Goal: Information Seeking & Learning: Learn about a topic

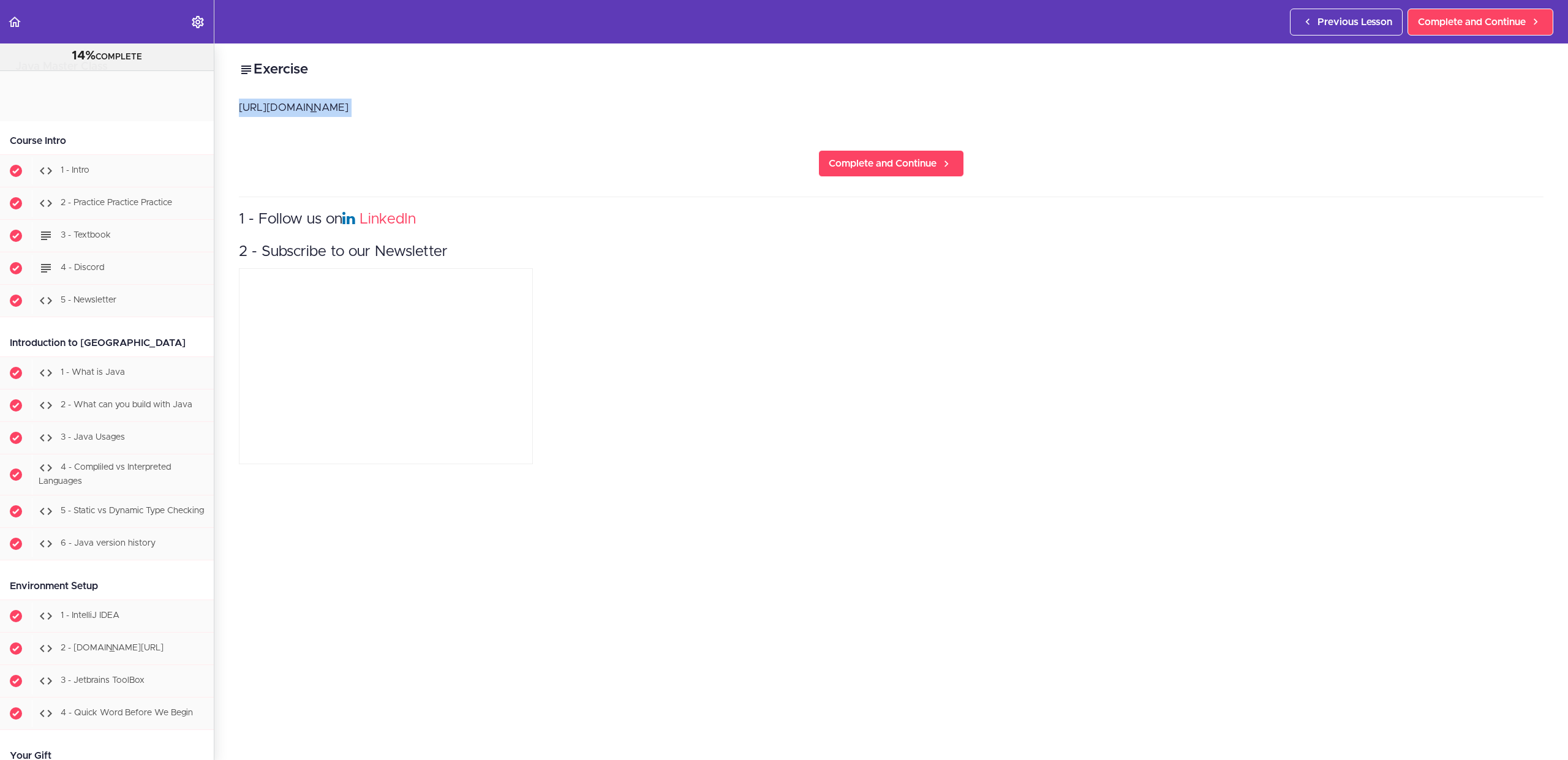
scroll to position [1868, 0]
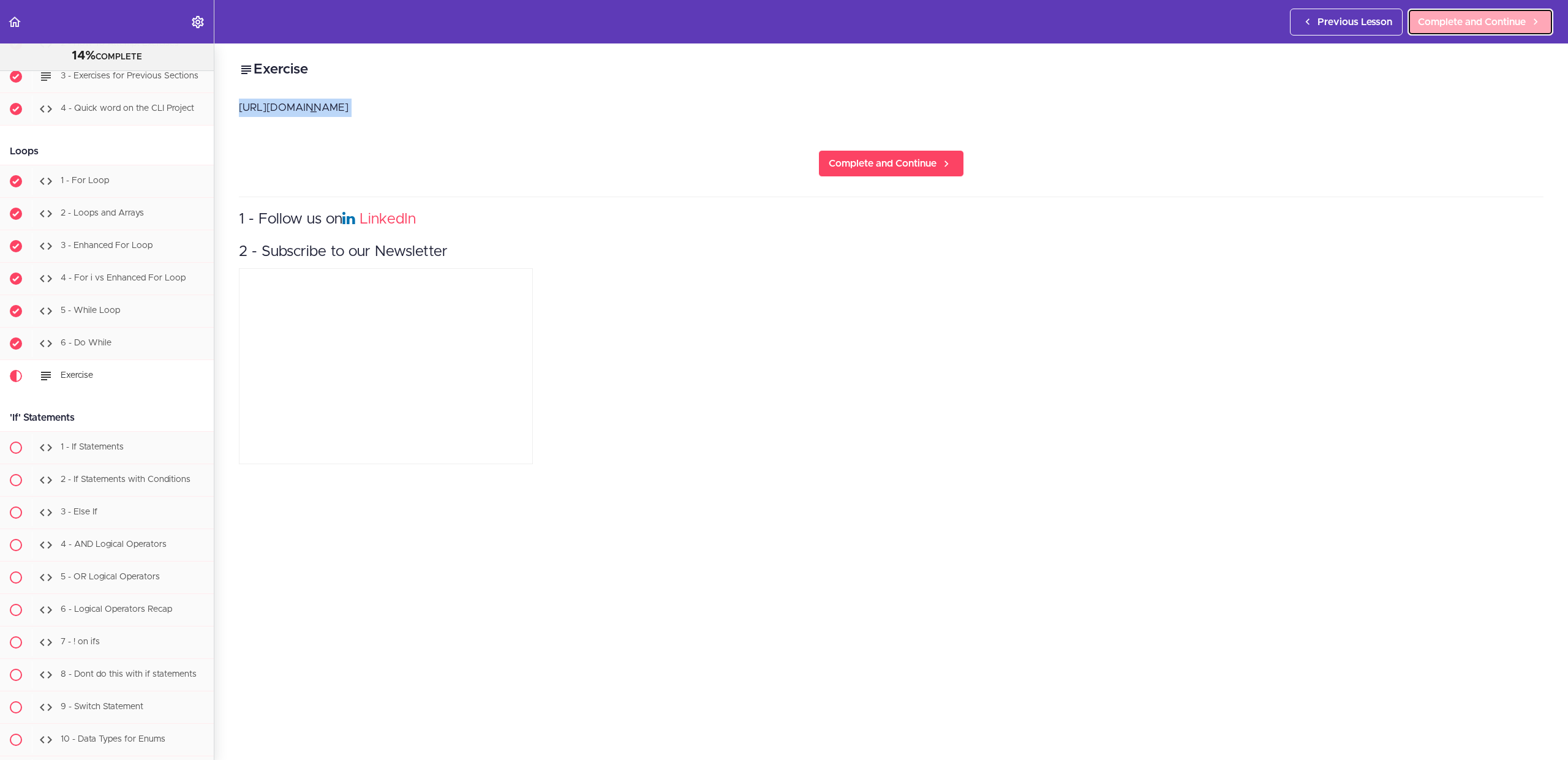
click at [1531, 23] on icon at bounding box center [1535, 22] width 14 height 13
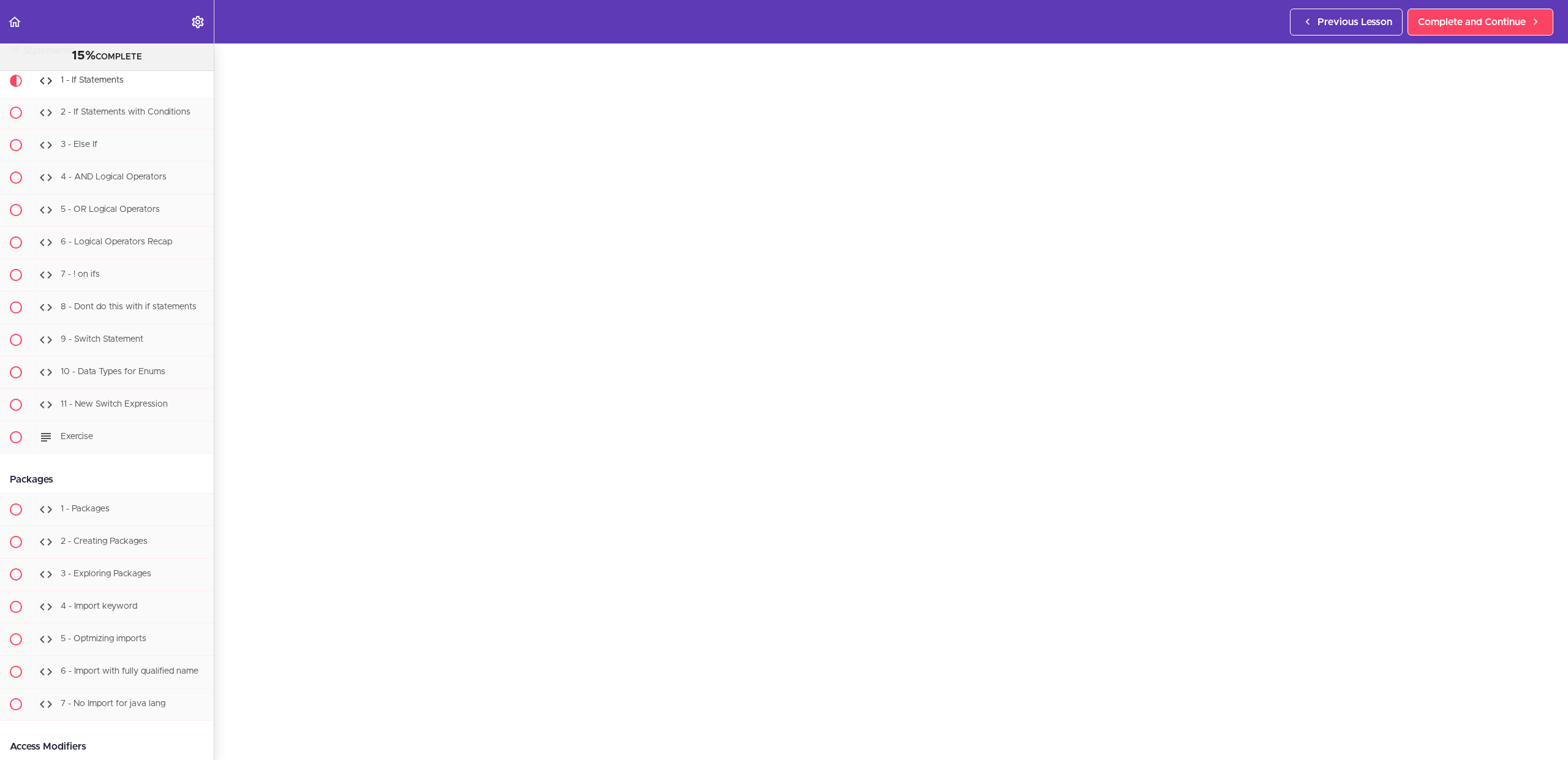
scroll to position [110, 0]
click at [1459, 15] on span "Complete and Continue" at bounding box center [1472, 22] width 108 height 14
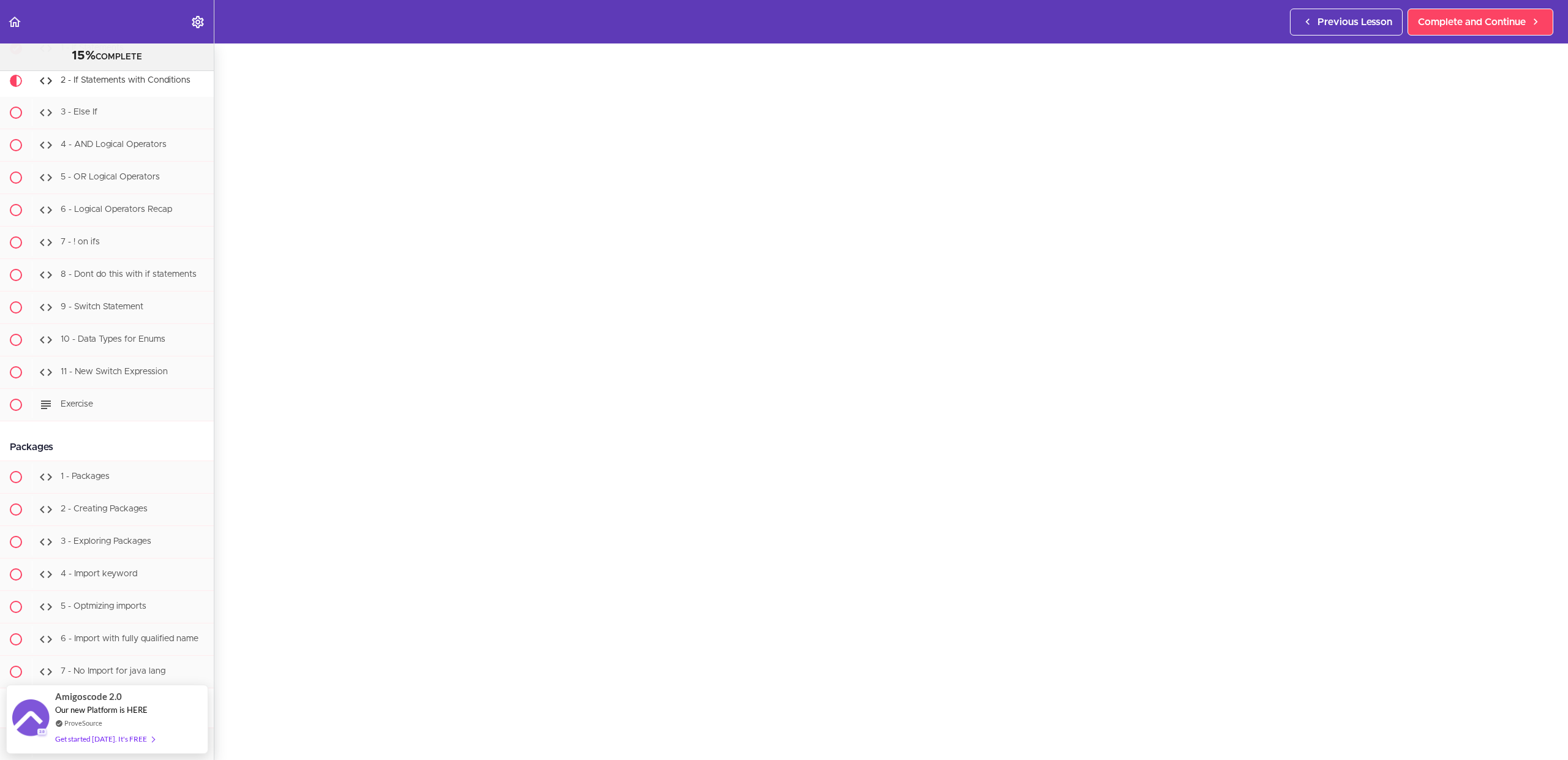
scroll to position [59, 0]
click at [1482, 27] on span "Complete and Continue" at bounding box center [1472, 22] width 108 height 14
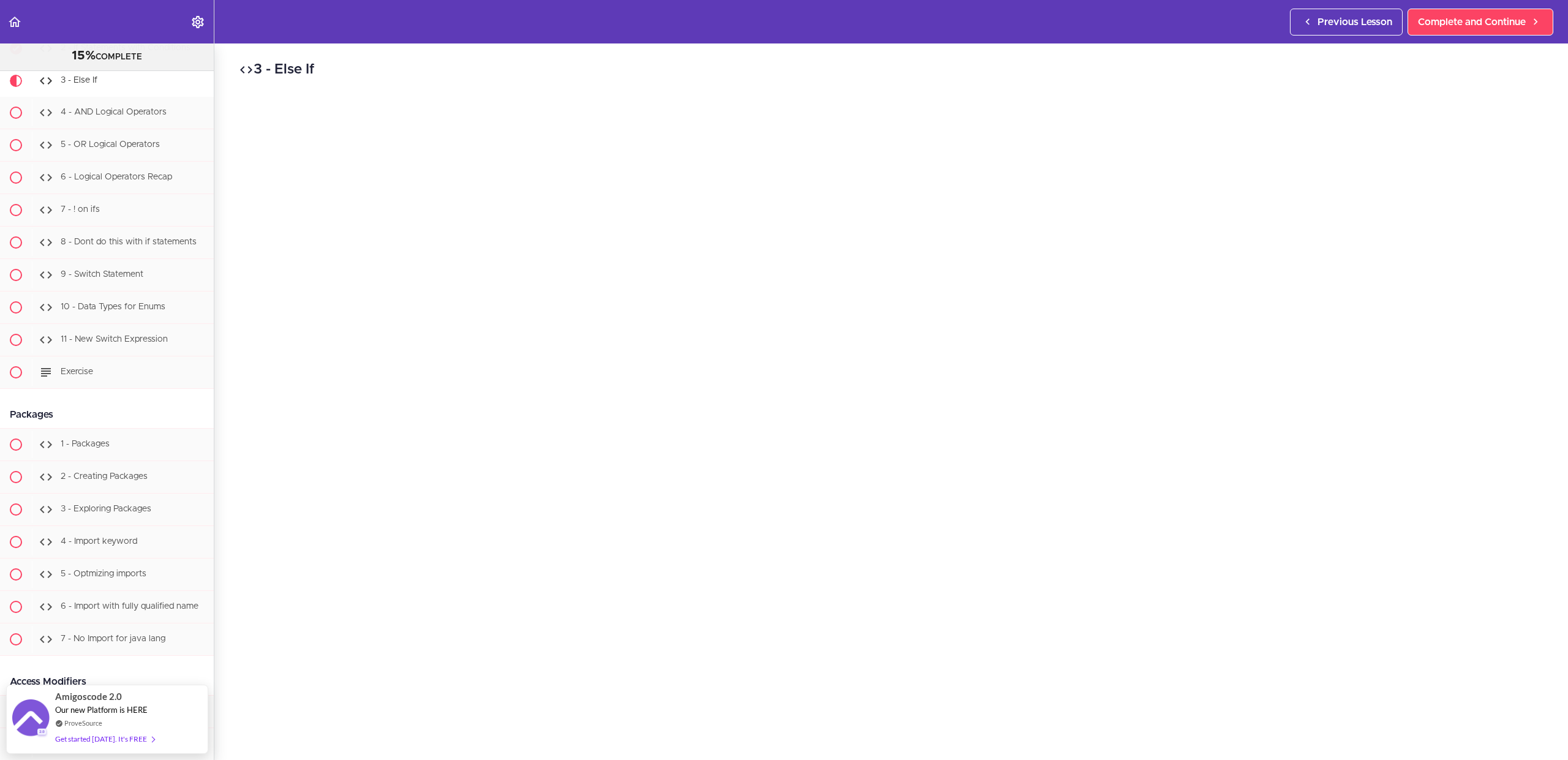
scroll to position [101, 0]
click at [1495, 35] on div "Previous Lesson Complete and Continue" at bounding box center [1424, 22] width 268 height 43
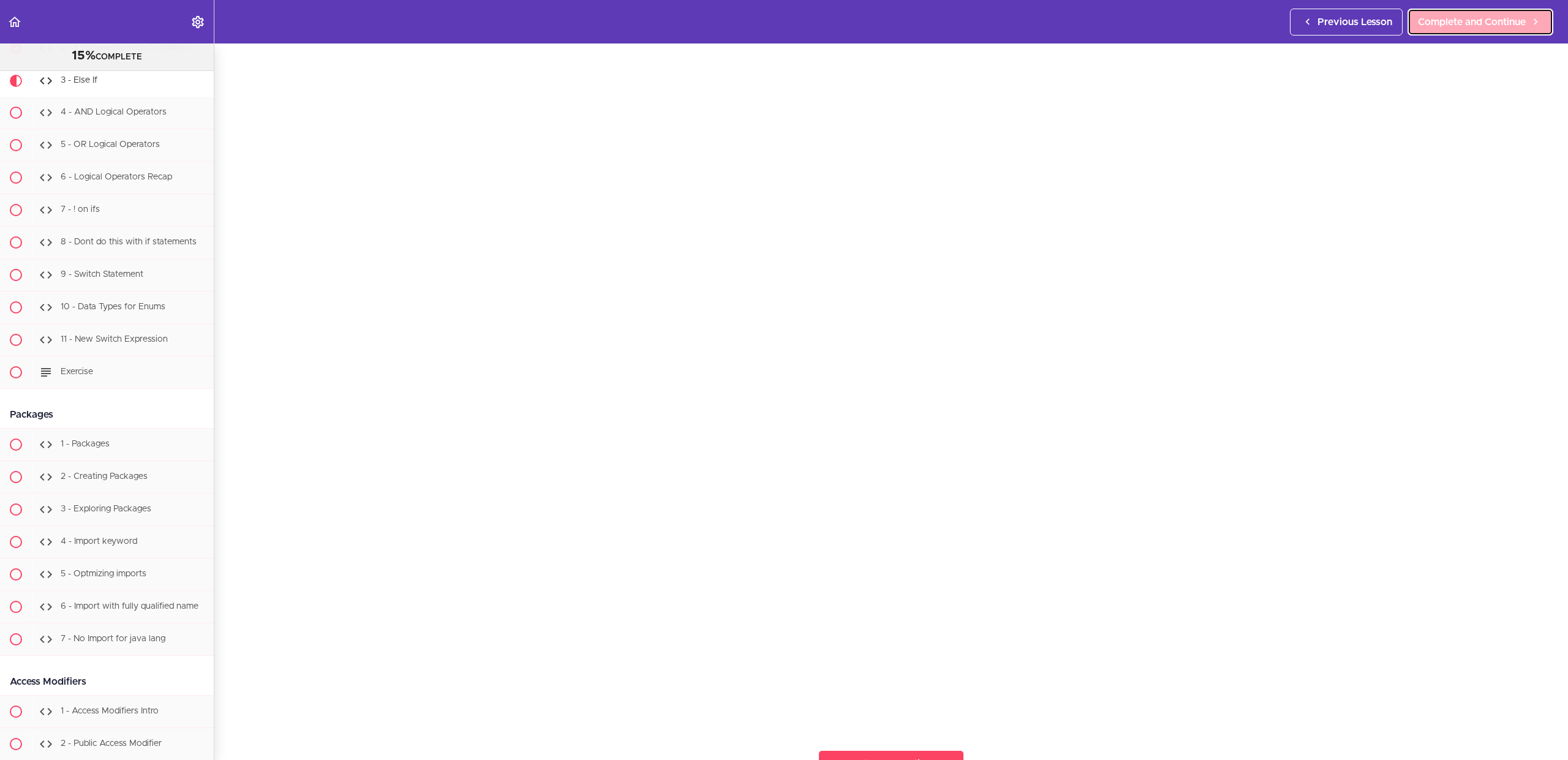
click at [1493, 22] on span "Complete and Continue" at bounding box center [1472, 22] width 108 height 14
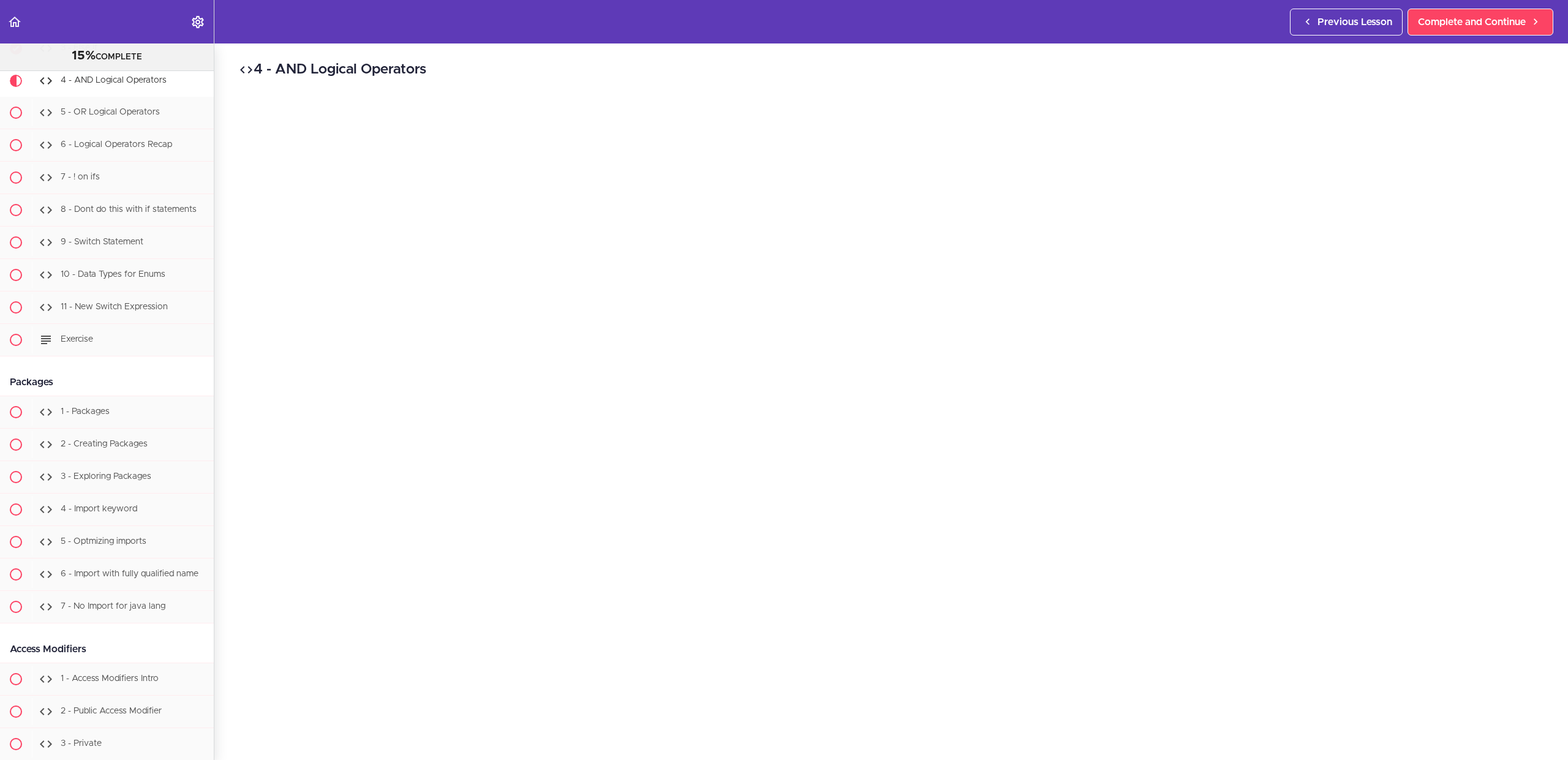
scroll to position [165, 0]
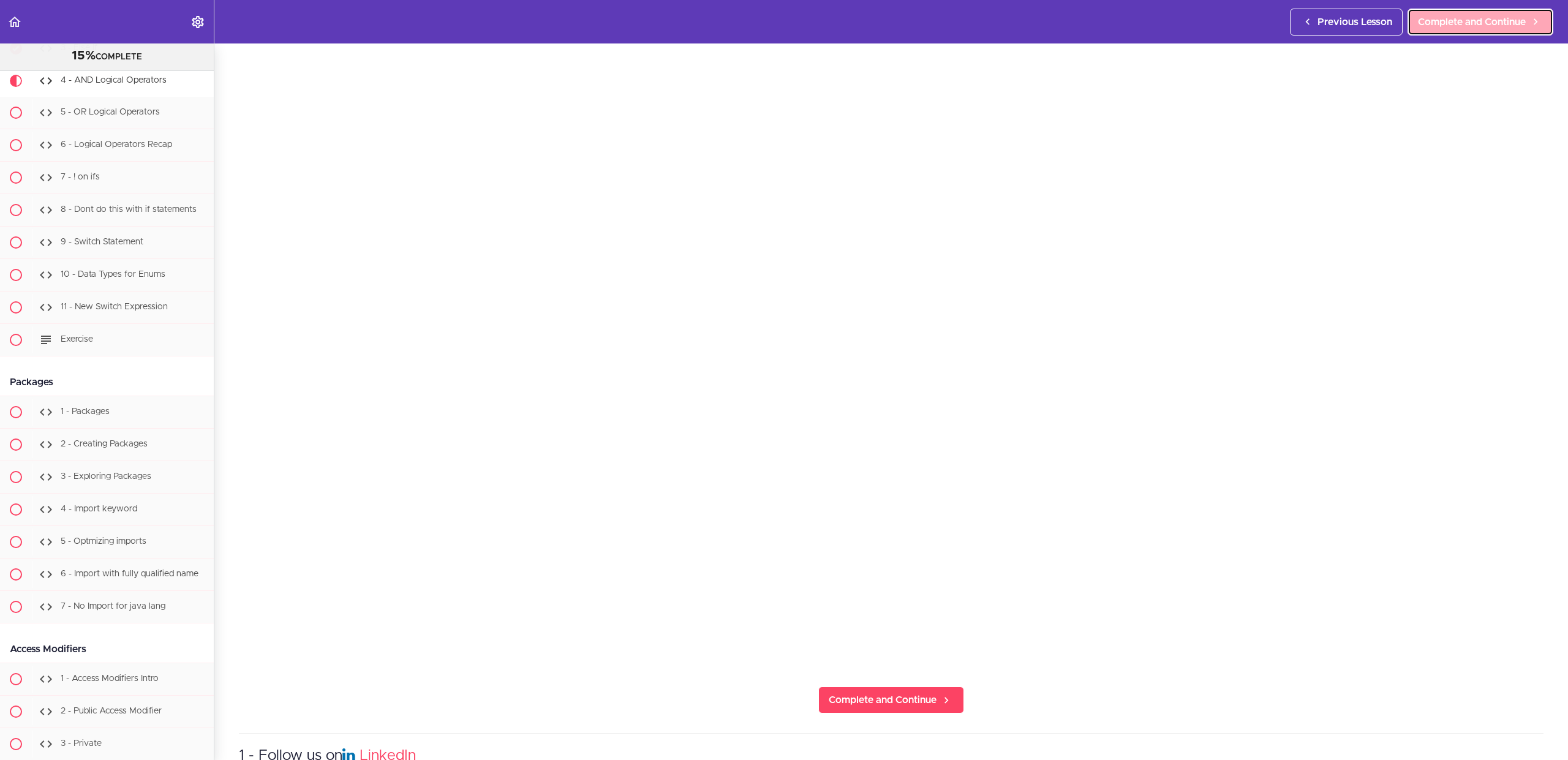
click at [1489, 21] on span "Complete and Continue" at bounding box center [1472, 22] width 108 height 14
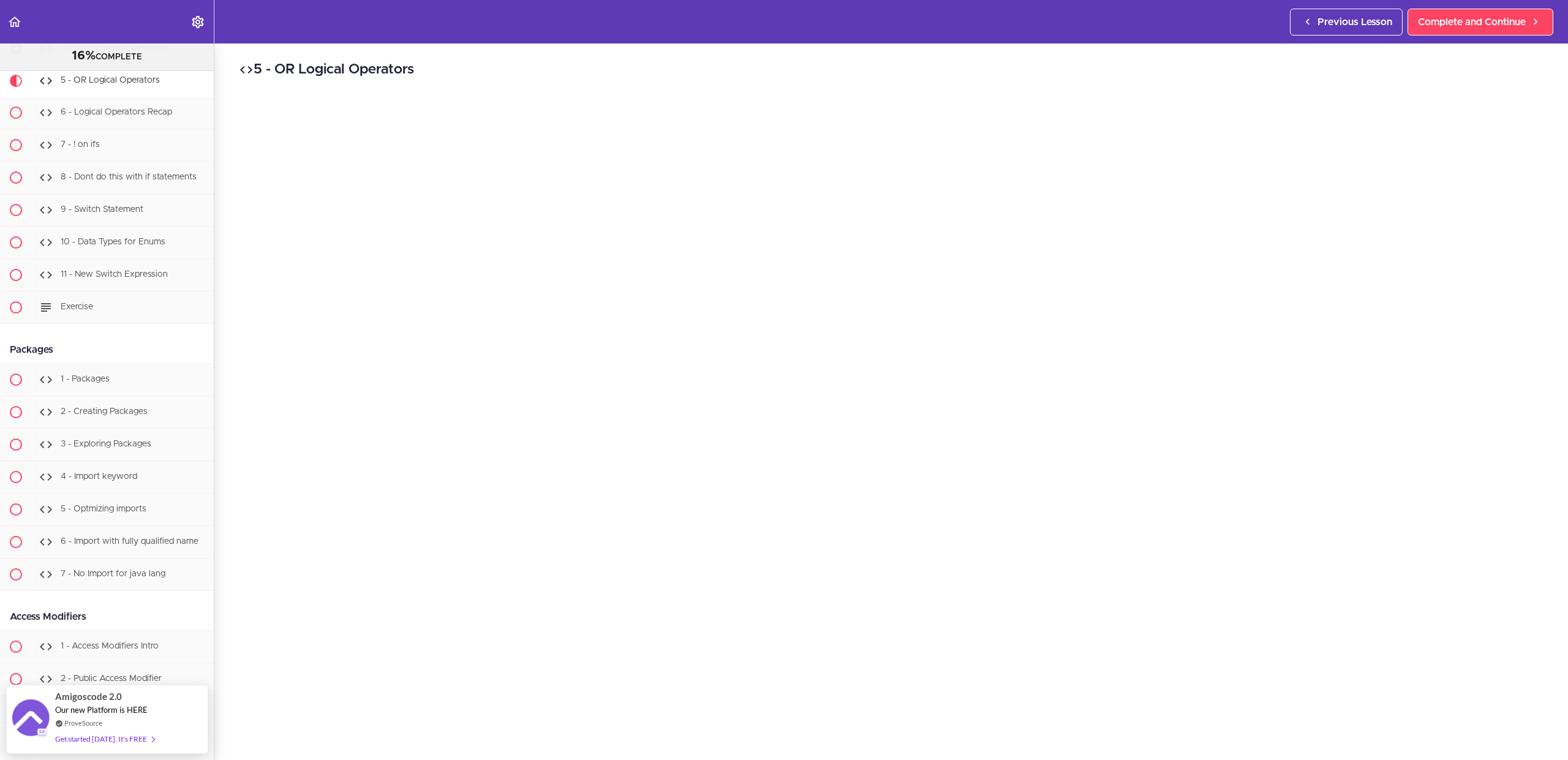
scroll to position [95, 0]
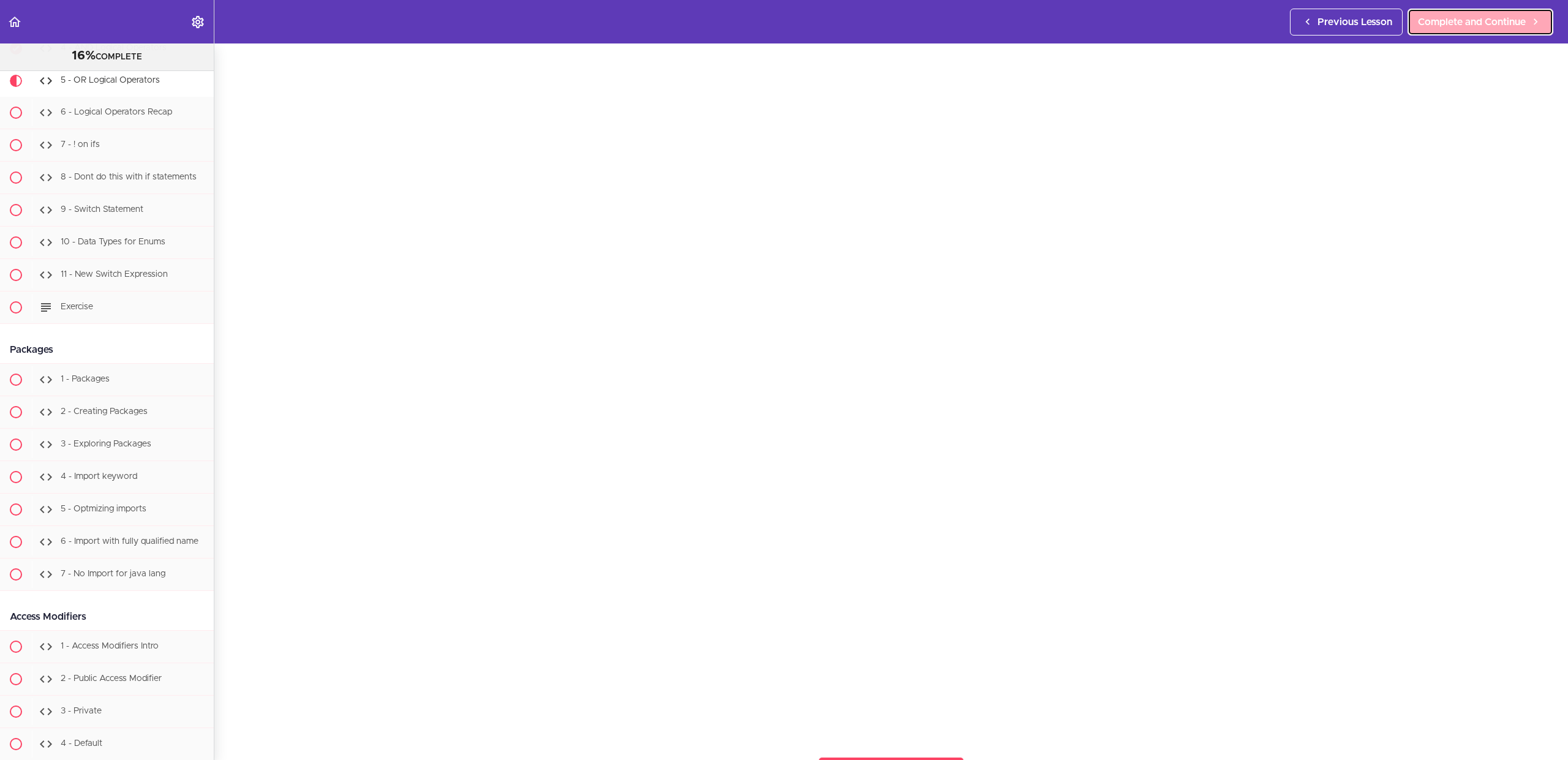
click at [1501, 13] on link "Complete and Continue" at bounding box center [1480, 22] width 146 height 27
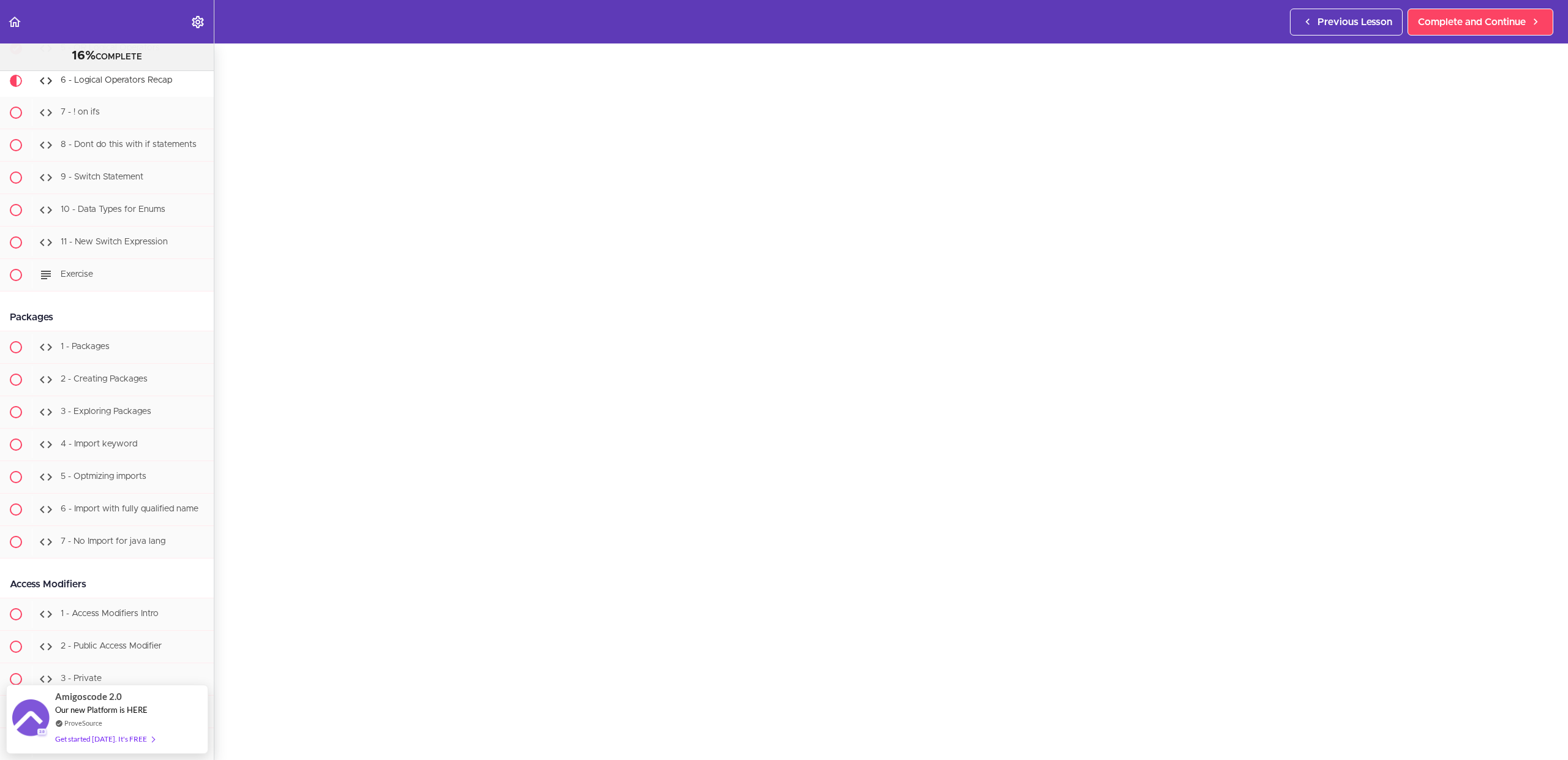
scroll to position [100, 0]
click at [1474, 31] on link "Complete and Continue" at bounding box center [1480, 22] width 146 height 27
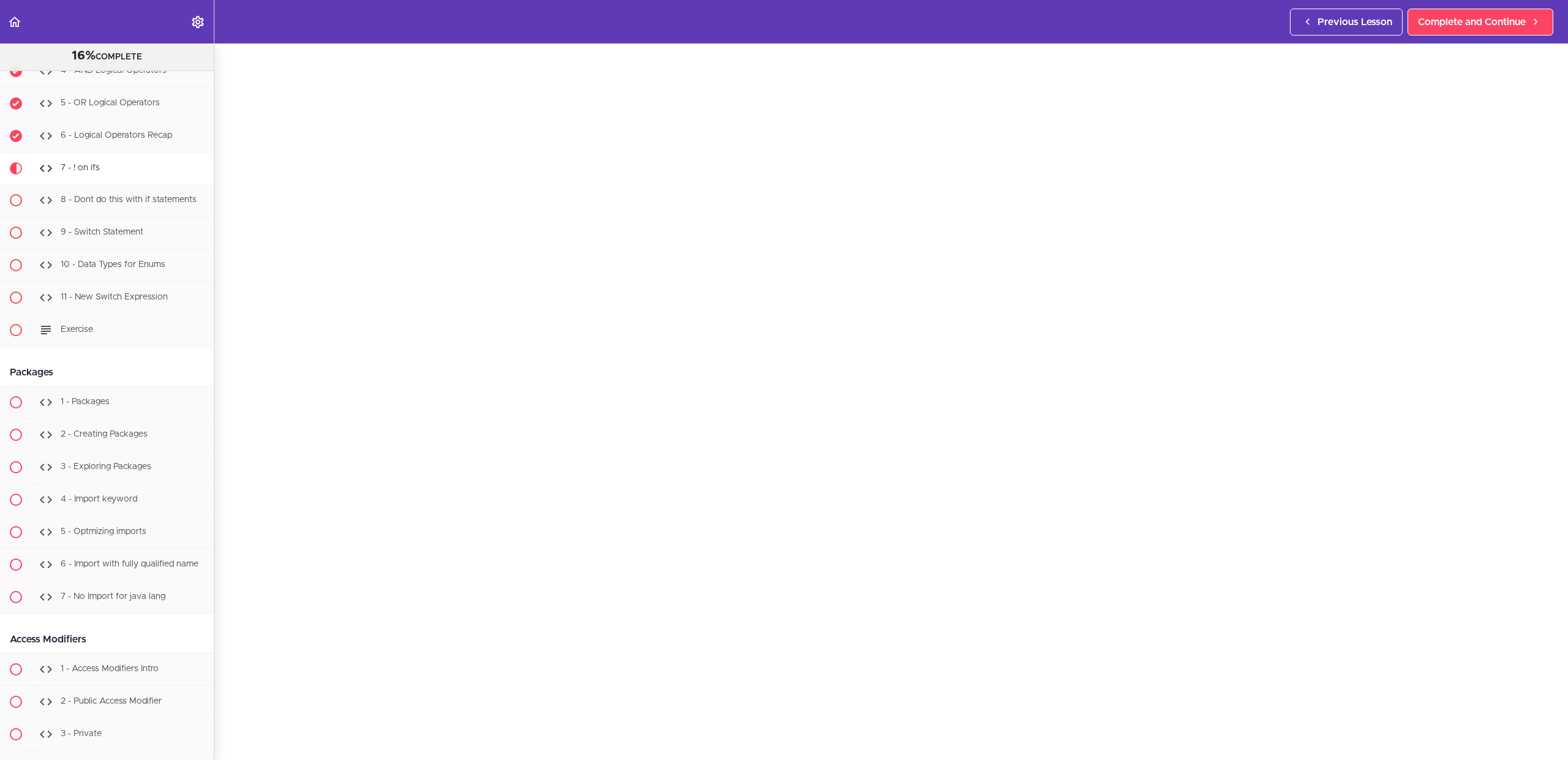
scroll to position [95, 0]
click at [1498, 14] on span "Complete and Continue" at bounding box center [1472, 22] width 108 height 14
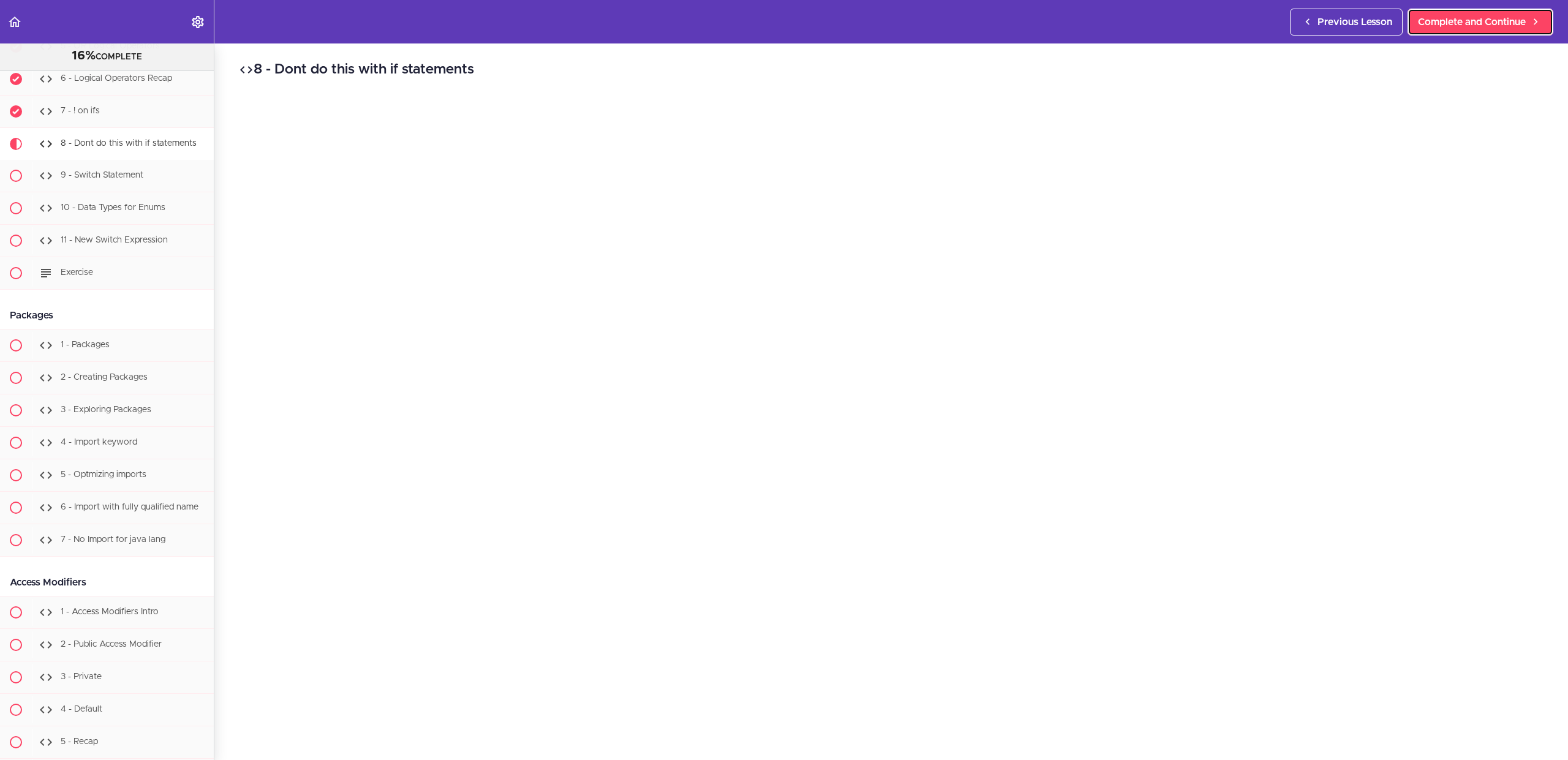
scroll to position [2462, 0]
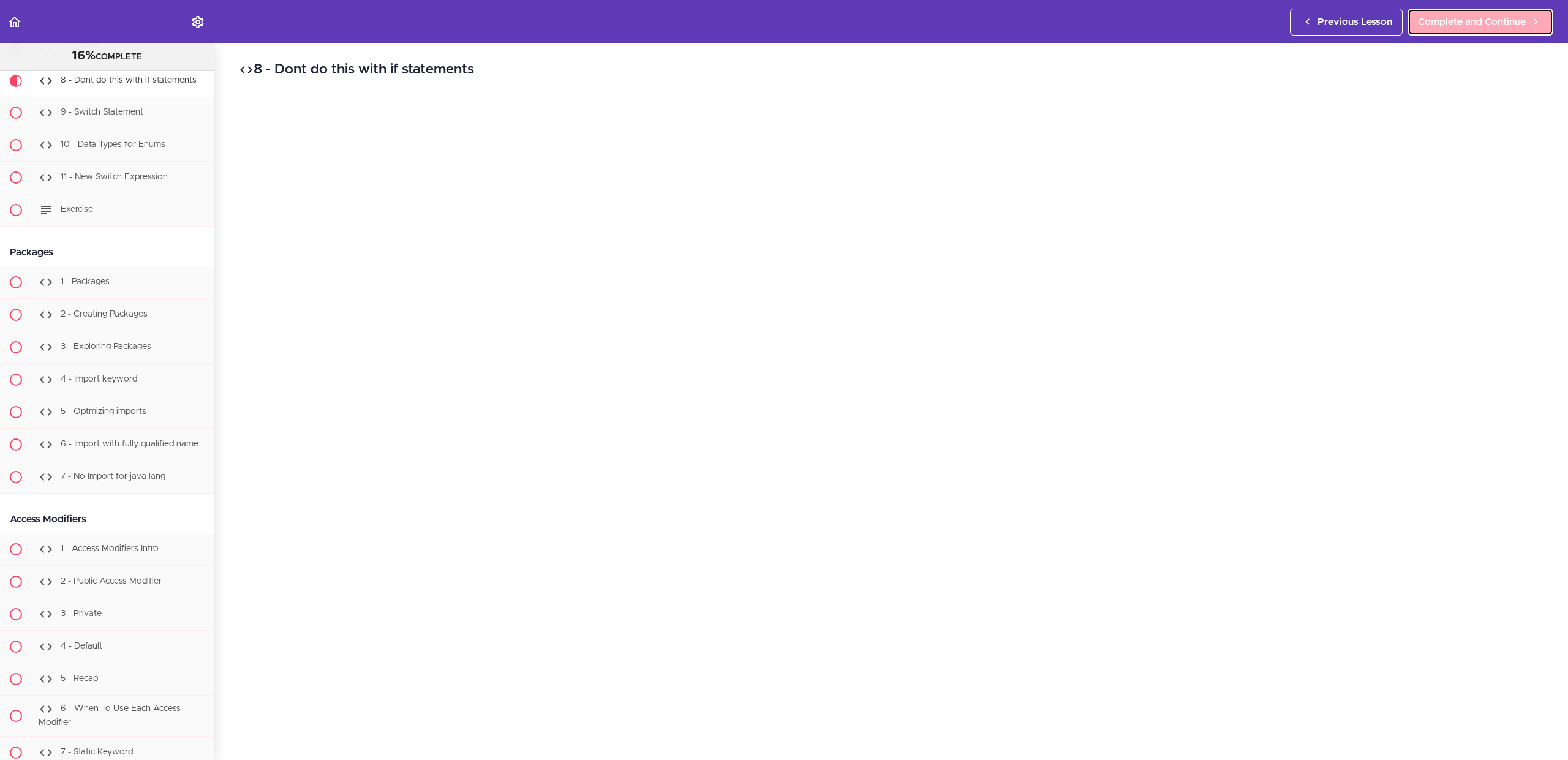
click at [1467, 16] on span "Complete and Continue" at bounding box center [1472, 22] width 108 height 14
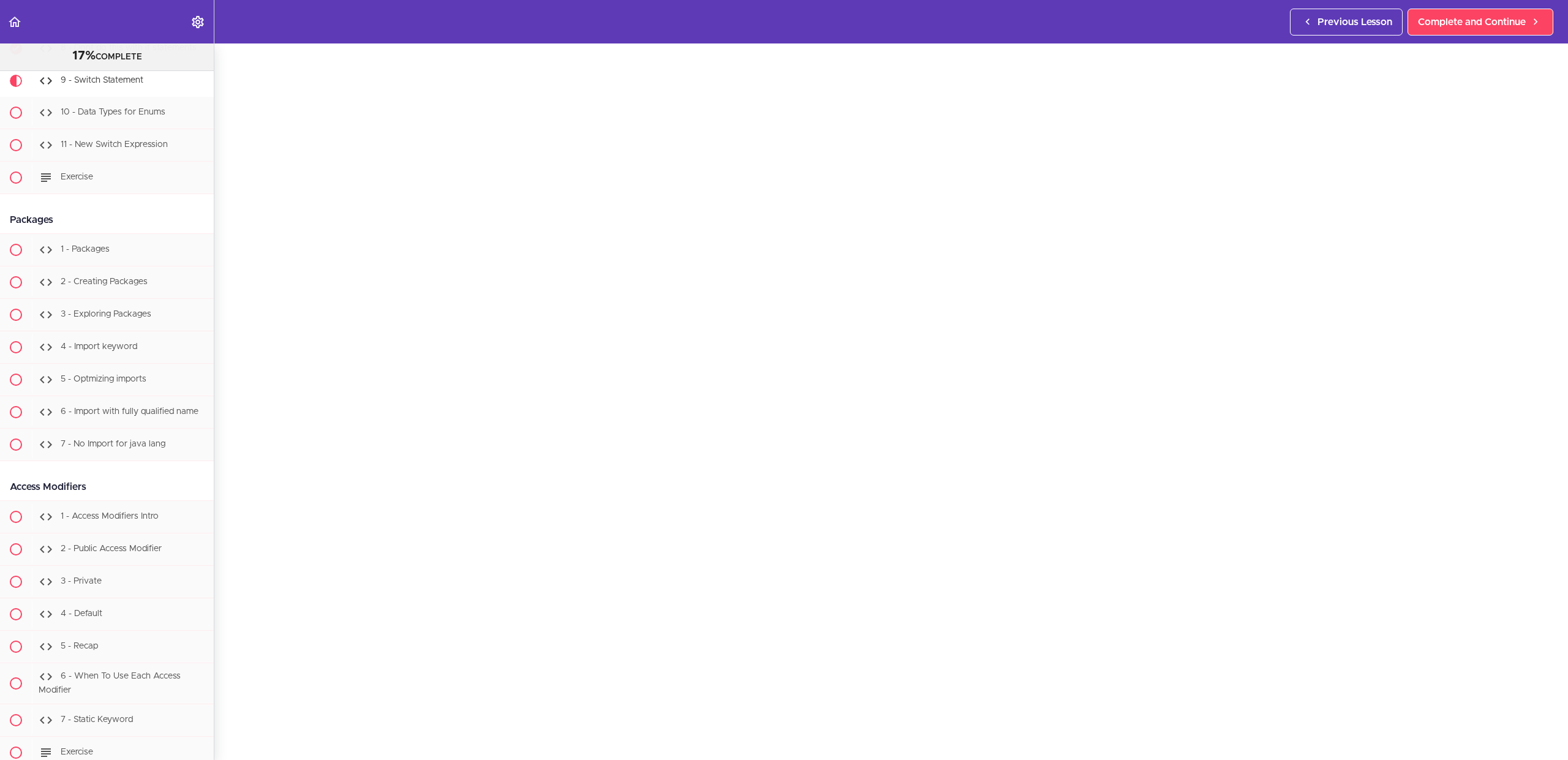
scroll to position [95, 0]
click at [1511, 24] on span "Complete and Continue" at bounding box center [1472, 22] width 108 height 14
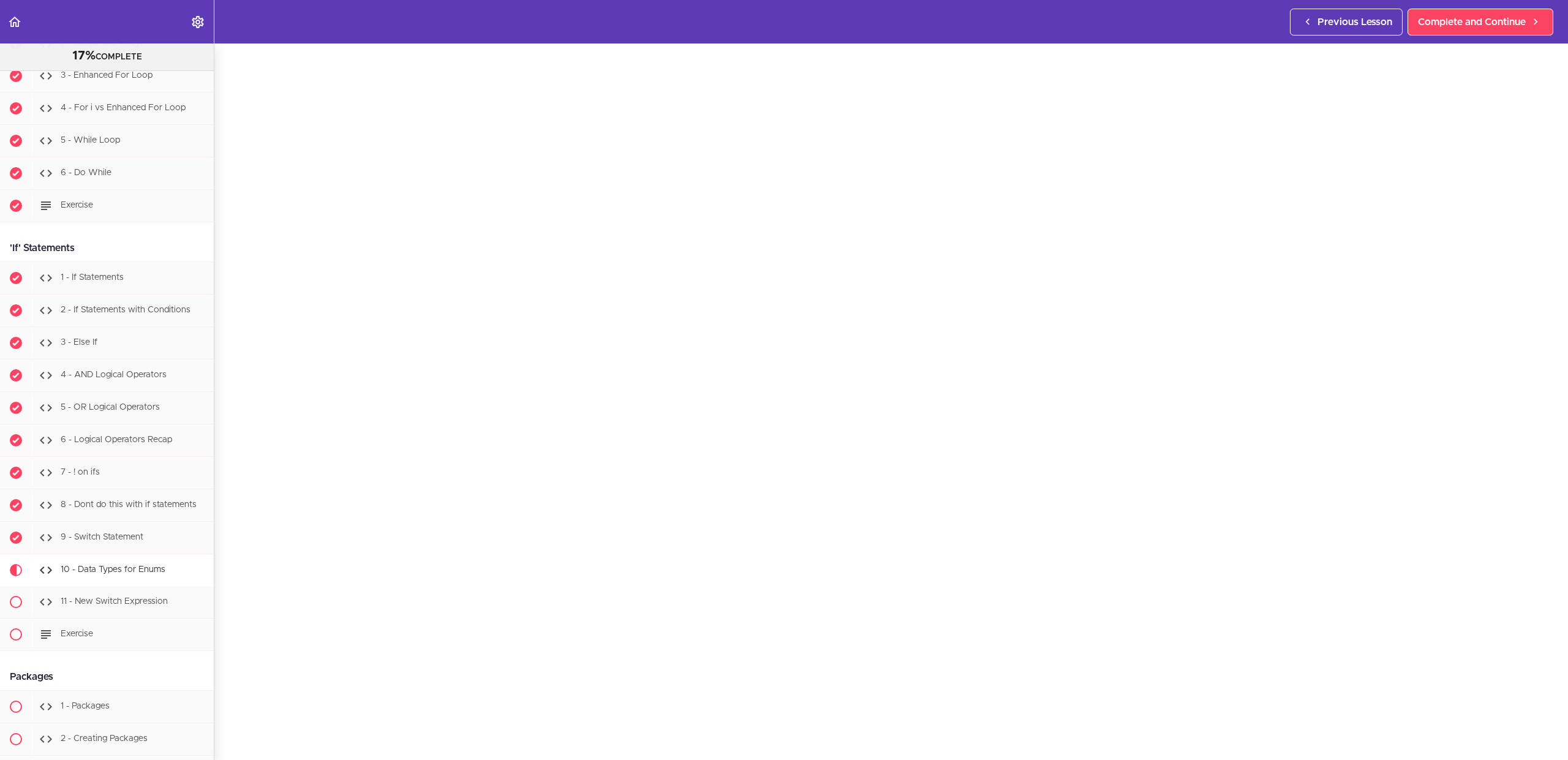
scroll to position [2342, 0]
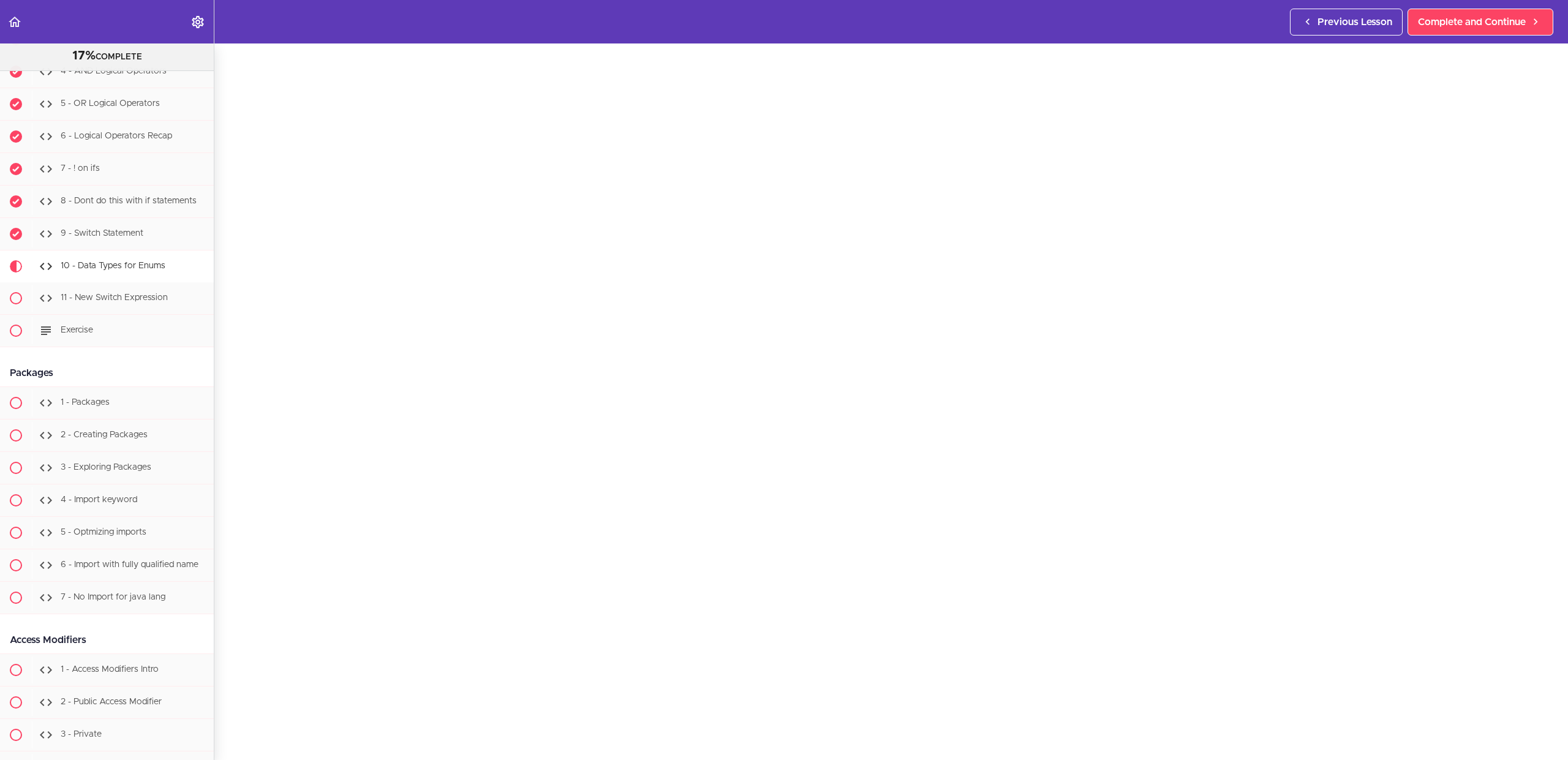
click at [217, 421] on div "10 - Data Types for Enums Complete and Continue 1 - Follow us on LinkedIn 2 - S…" at bounding box center [892, 345] width 1354 height 717
click at [1472, 14] on span "Complete and Continue" at bounding box center [1472, 22] width 108 height 14
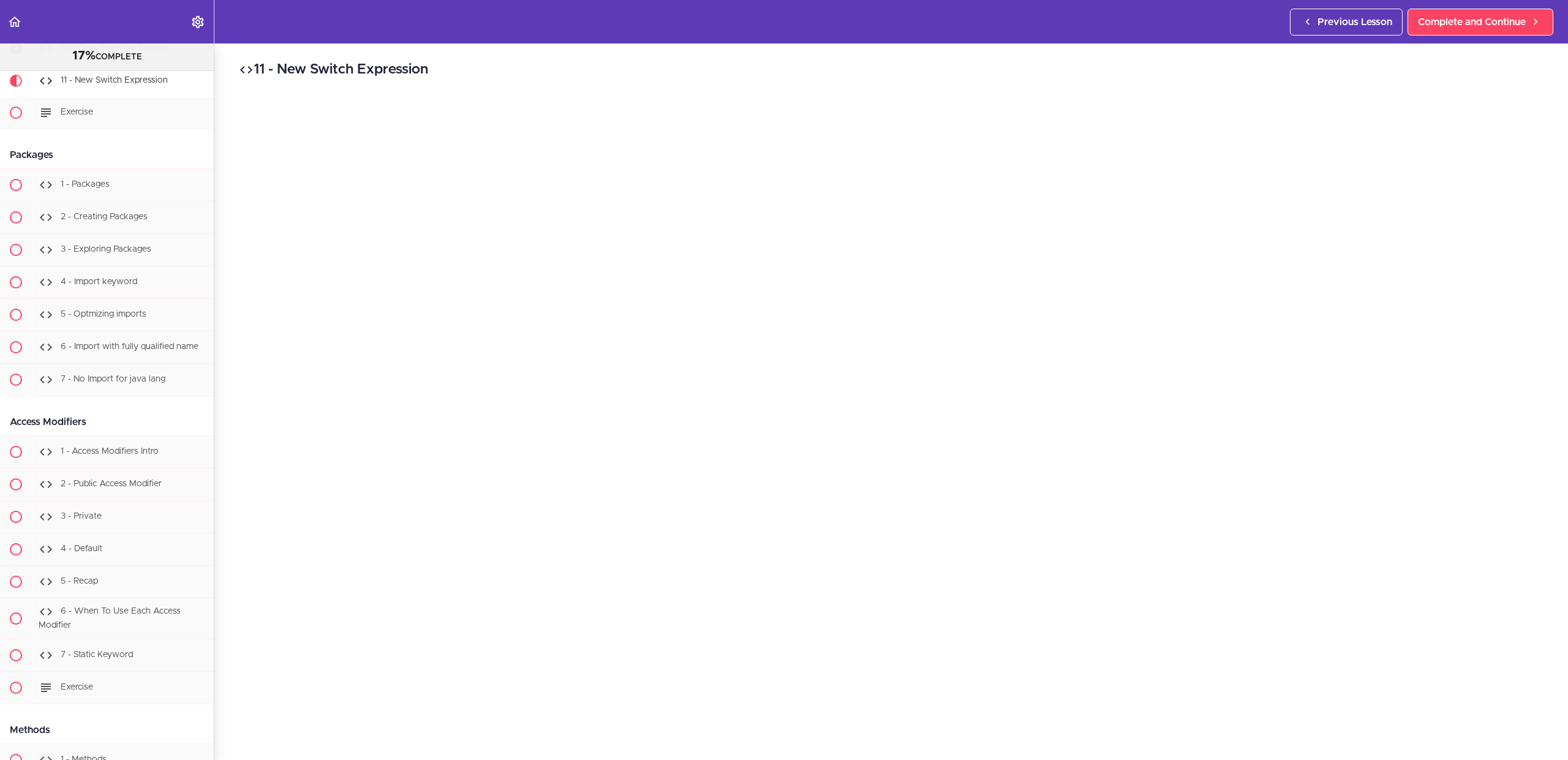
scroll to position [152, 0]
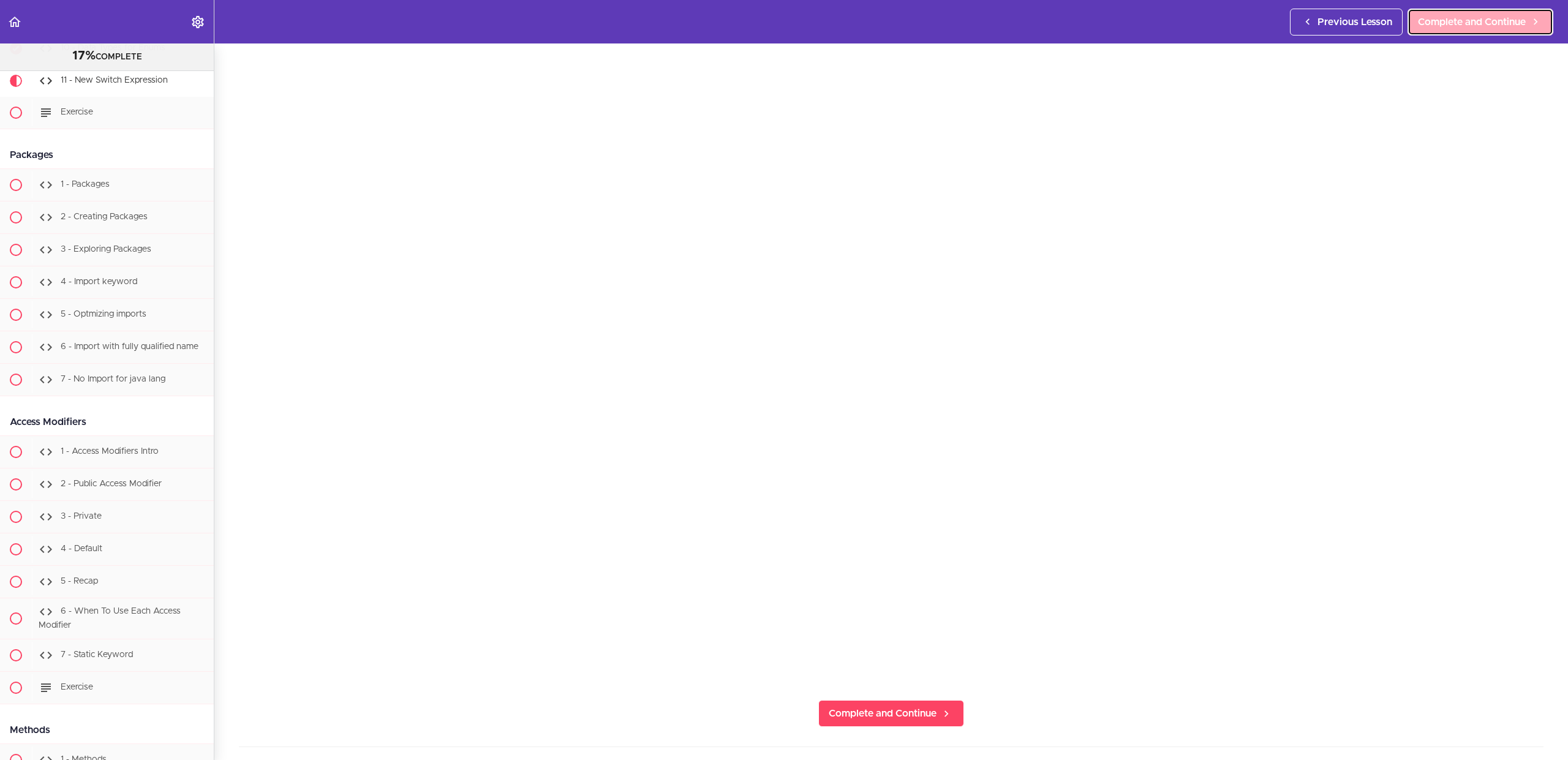
click at [1480, 32] on link "Complete and Continue" at bounding box center [1480, 22] width 146 height 27
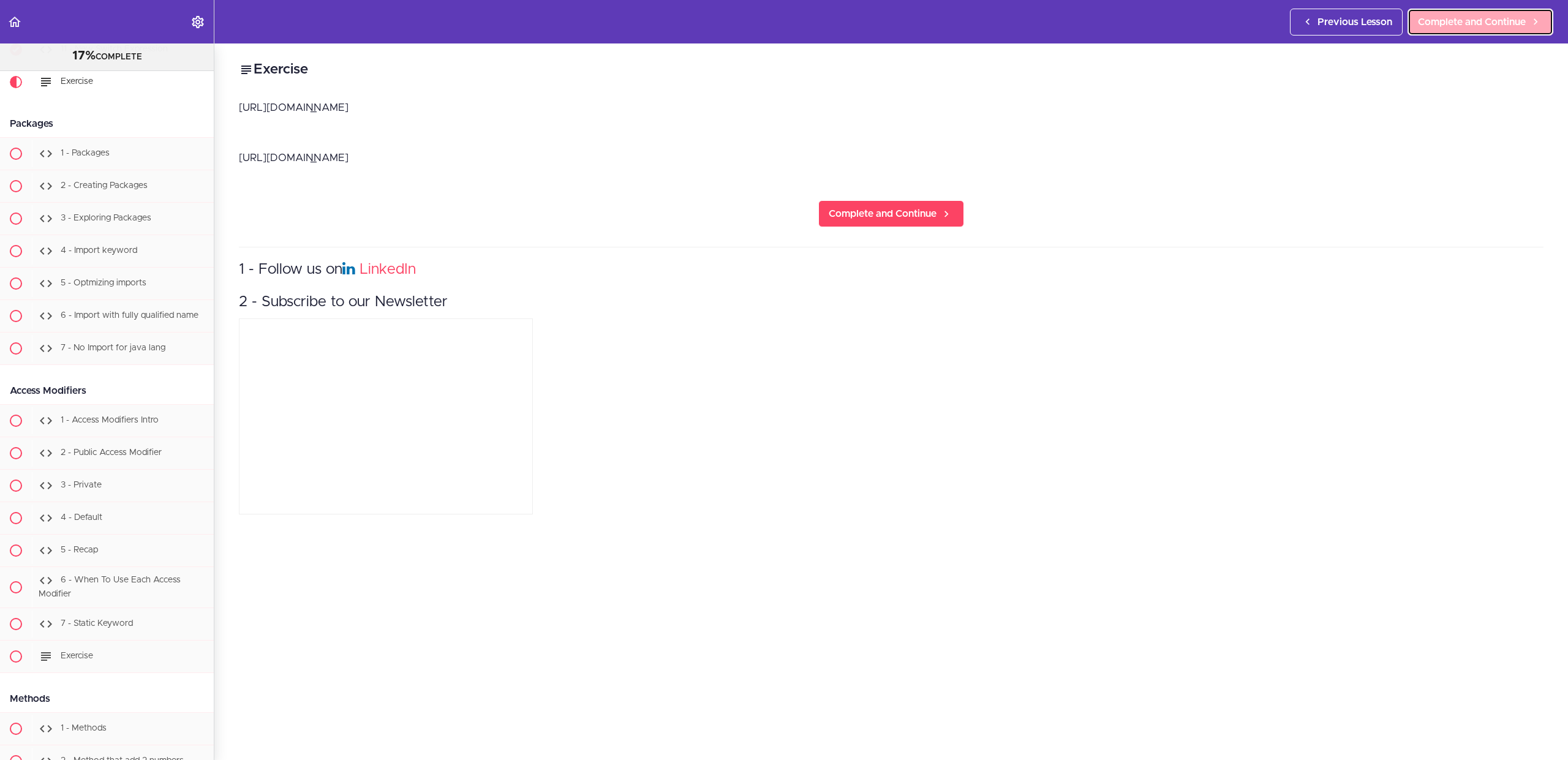
scroll to position [2593, 0]
click at [1495, 17] on span "Complete and Continue" at bounding box center [1472, 22] width 108 height 14
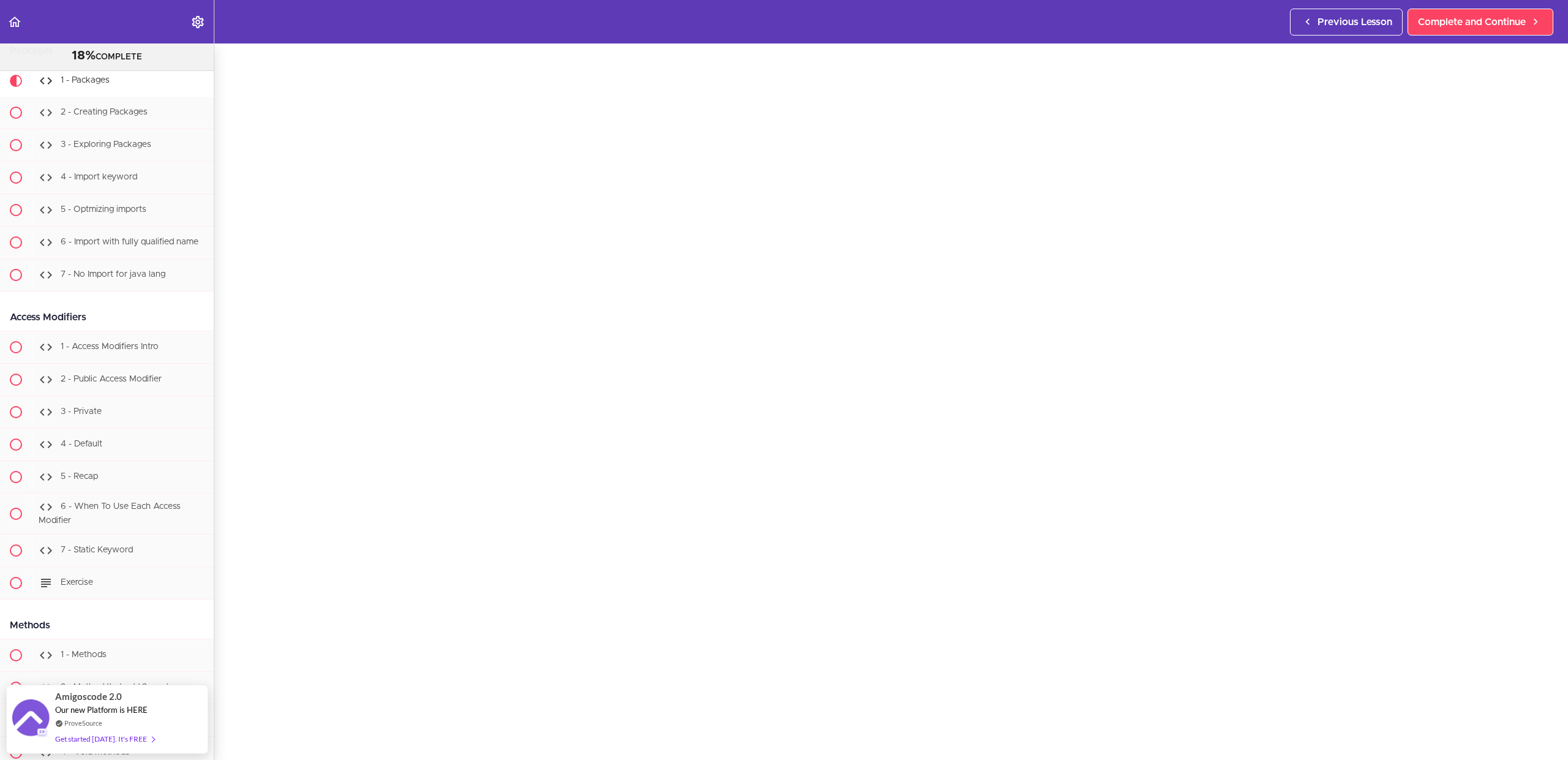
scroll to position [59, 0]
click at [1496, 24] on span "Complete and Continue" at bounding box center [1472, 22] width 108 height 14
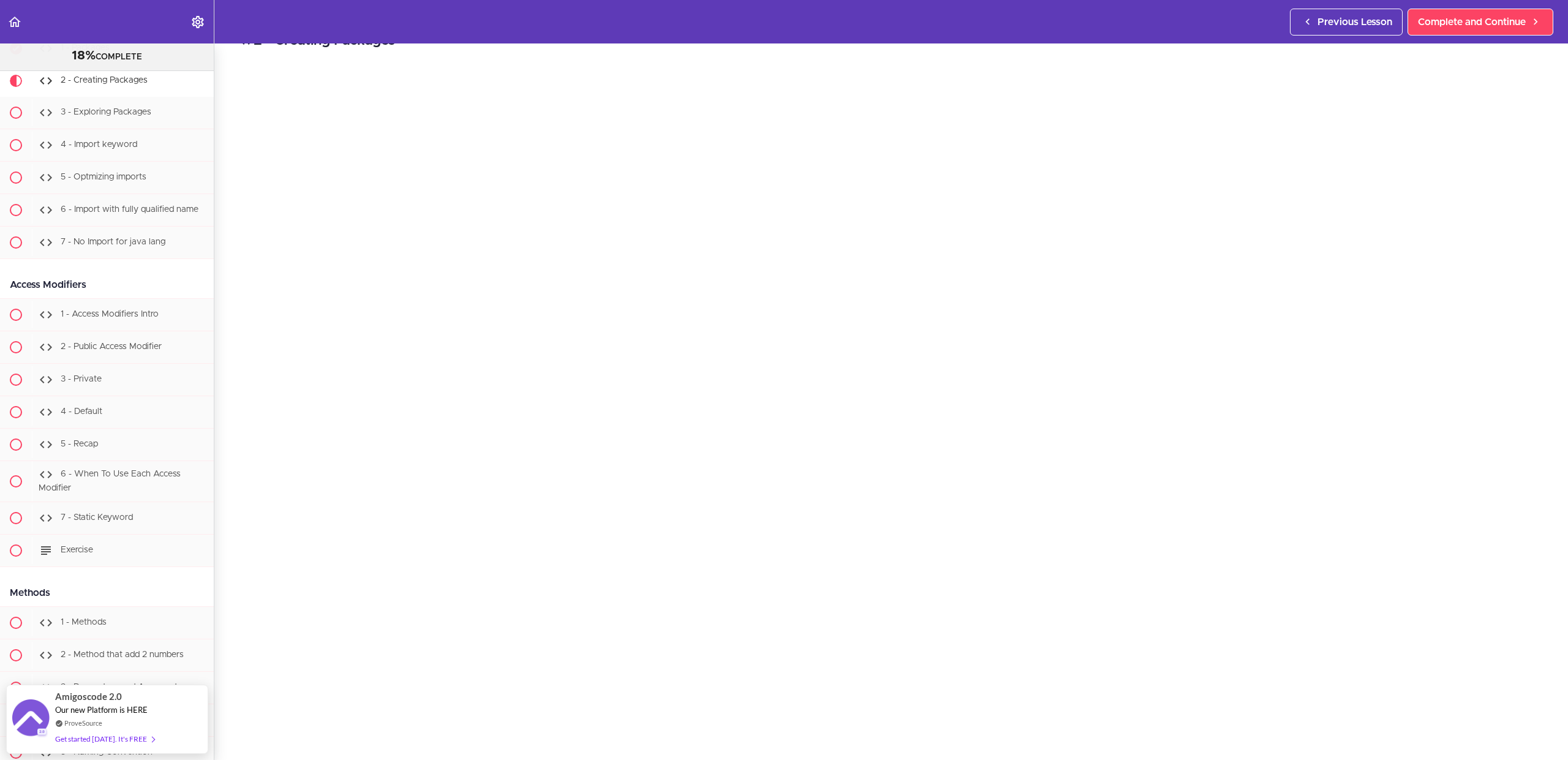
scroll to position [37, 0]
click at [206, 22] on link "Settings Menu" at bounding box center [198, 22] width 31 height 43
click at [292, 84] on label "menuitem" at bounding box center [292, 87] width 22 height 11
click at [289, 84] on input "Autocomplete" at bounding box center [285, 88] width 8 height 8
checkbox input "true"
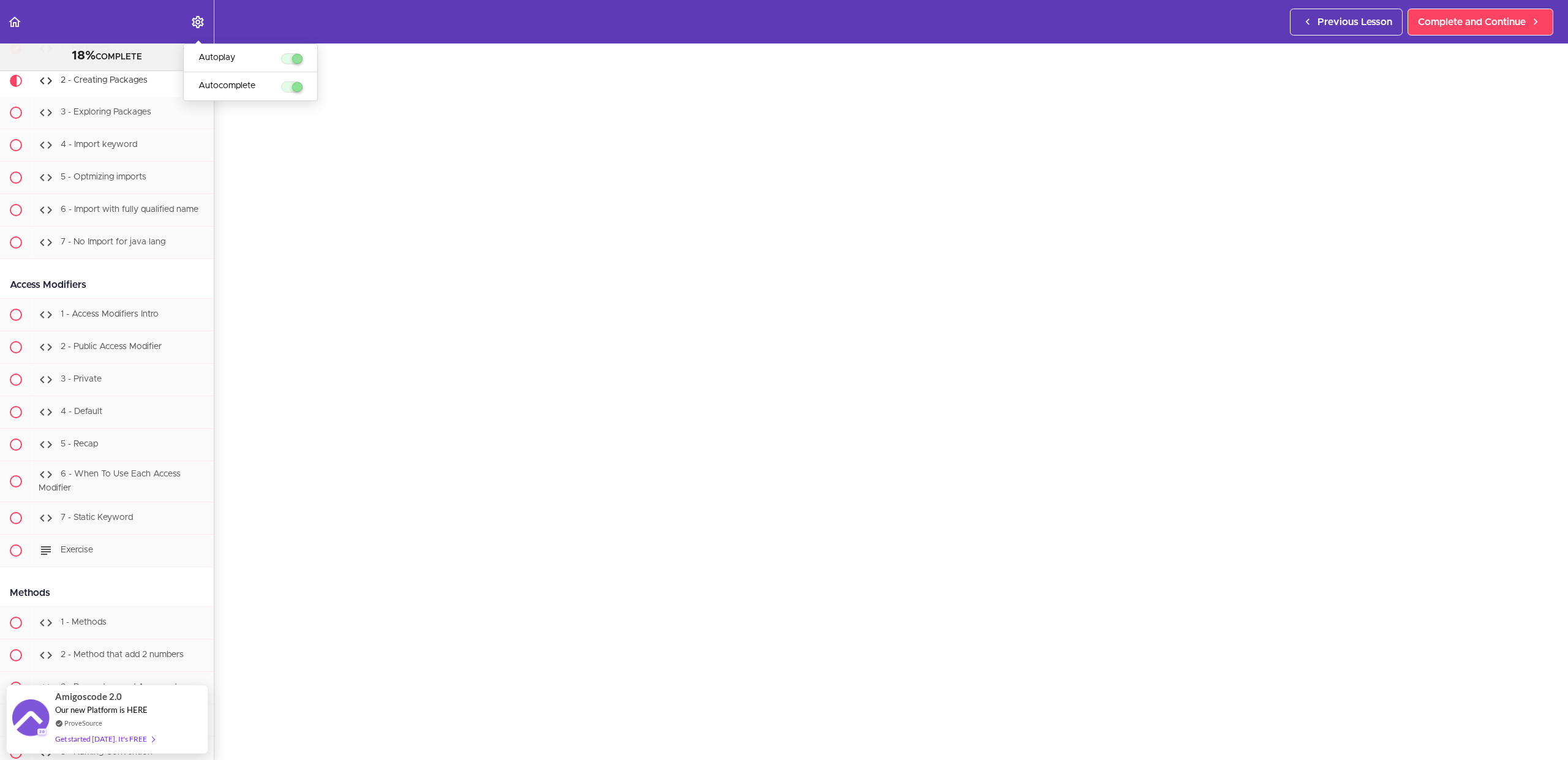
click at [438, 43] on div "2 - Creating Packages Complete and Continue 1 - Follow us on LinkedIn 2 - Subsc…" at bounding box center [892, 365] width 1354 height 717
click at [203, 26] on icon "Settings Menu" at bounding box center [198, 22] width 14 height 14
click at [326, 29] on header "Autoplay Autocomplete Previous Lesson Complete and Continue" at bounding box center [784, 22] width 1568 height 43
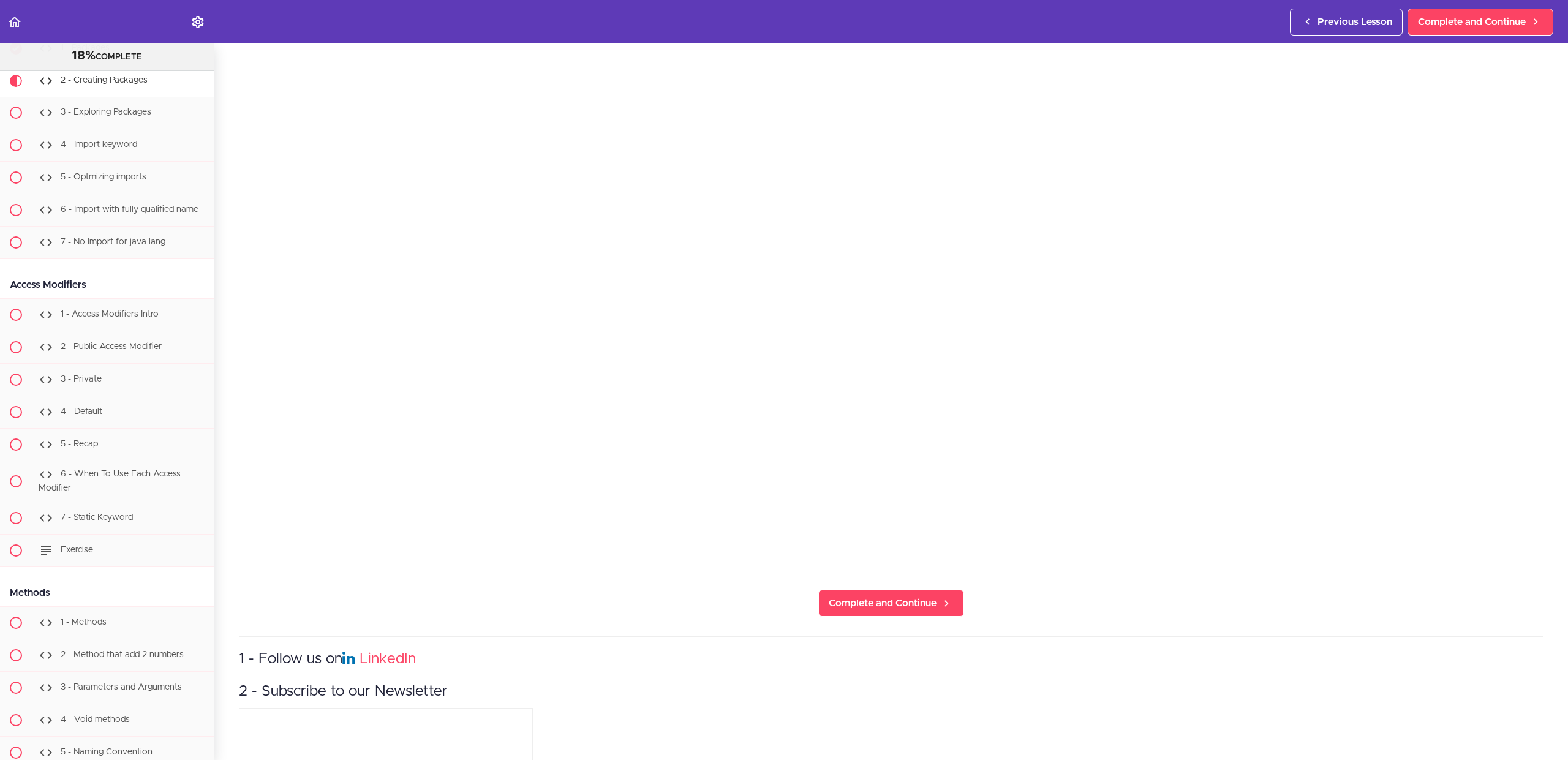
scroll to position [0, 0]
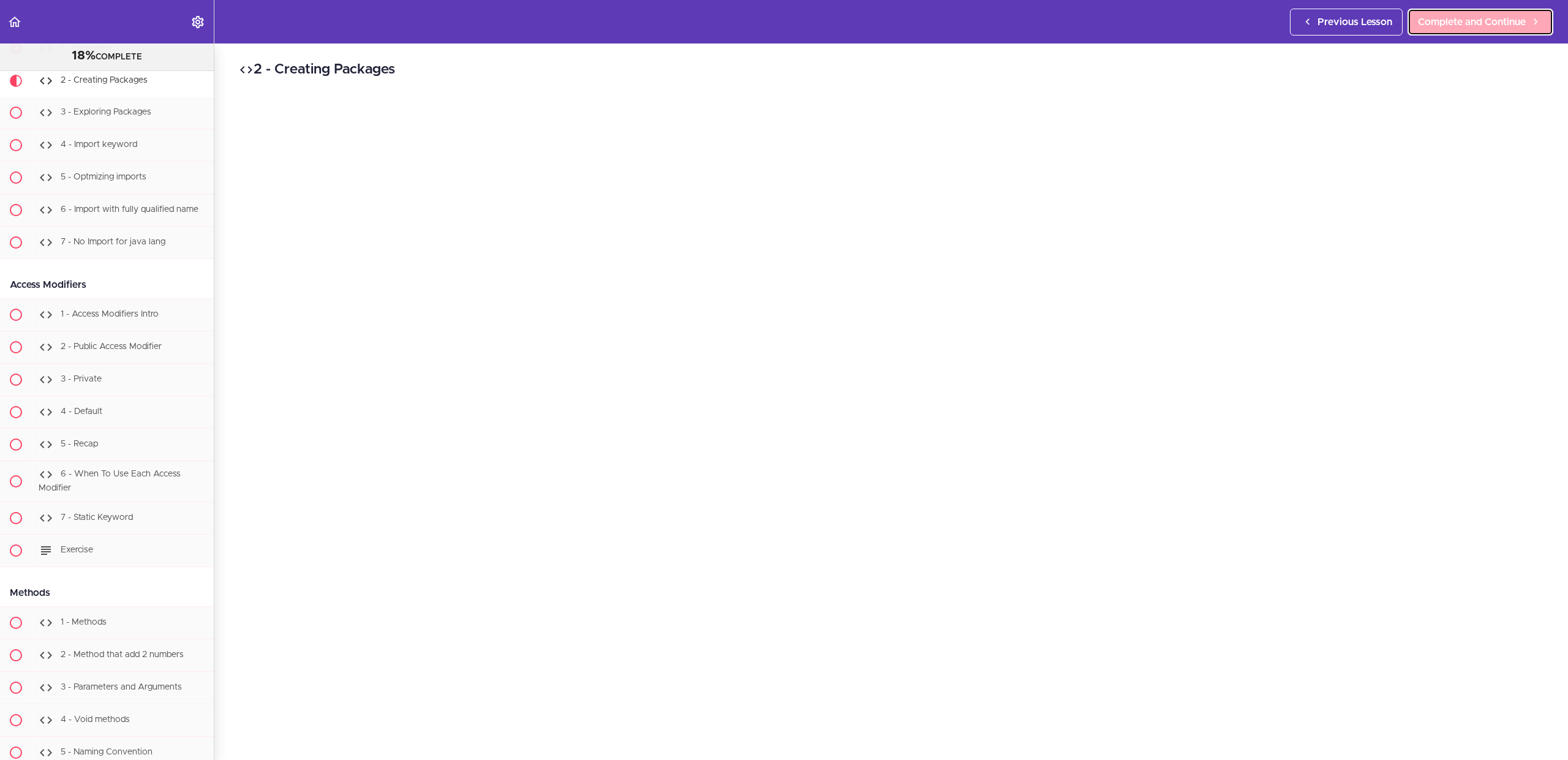
click at [1473, 24] on span "Complete and Continue" at bounding box center [1472, 22] width 108 height 14
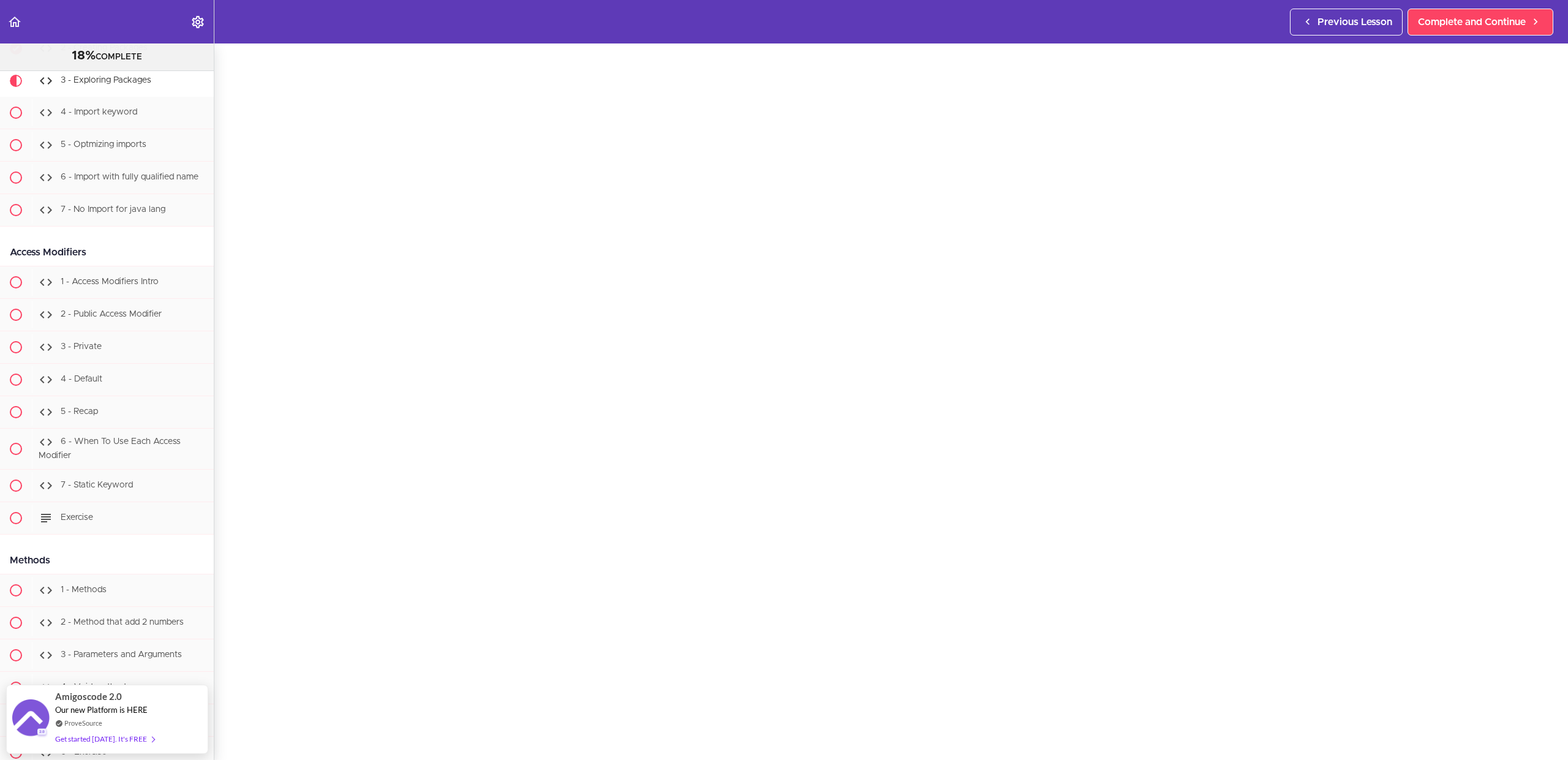
scroll to position [78, 0]
click at [1455, 20] on span "Complete and Continue" at bounding box center [1472, 22] width 108 height 14
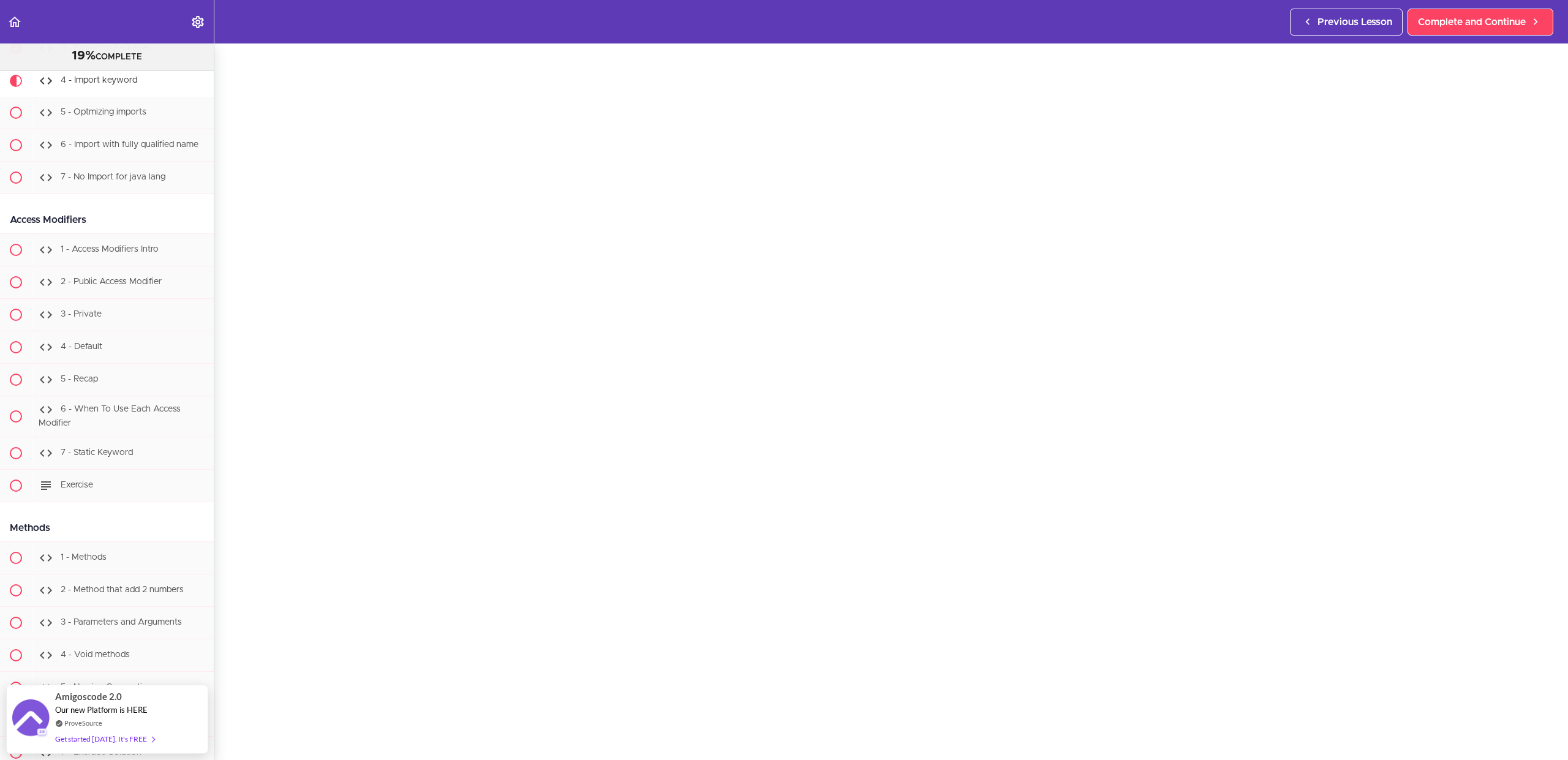
scroll to position [62, 0]
click at [1500, 28] on span "Complete and Continue" at bounding box center [1472, 22] width 108 height 14
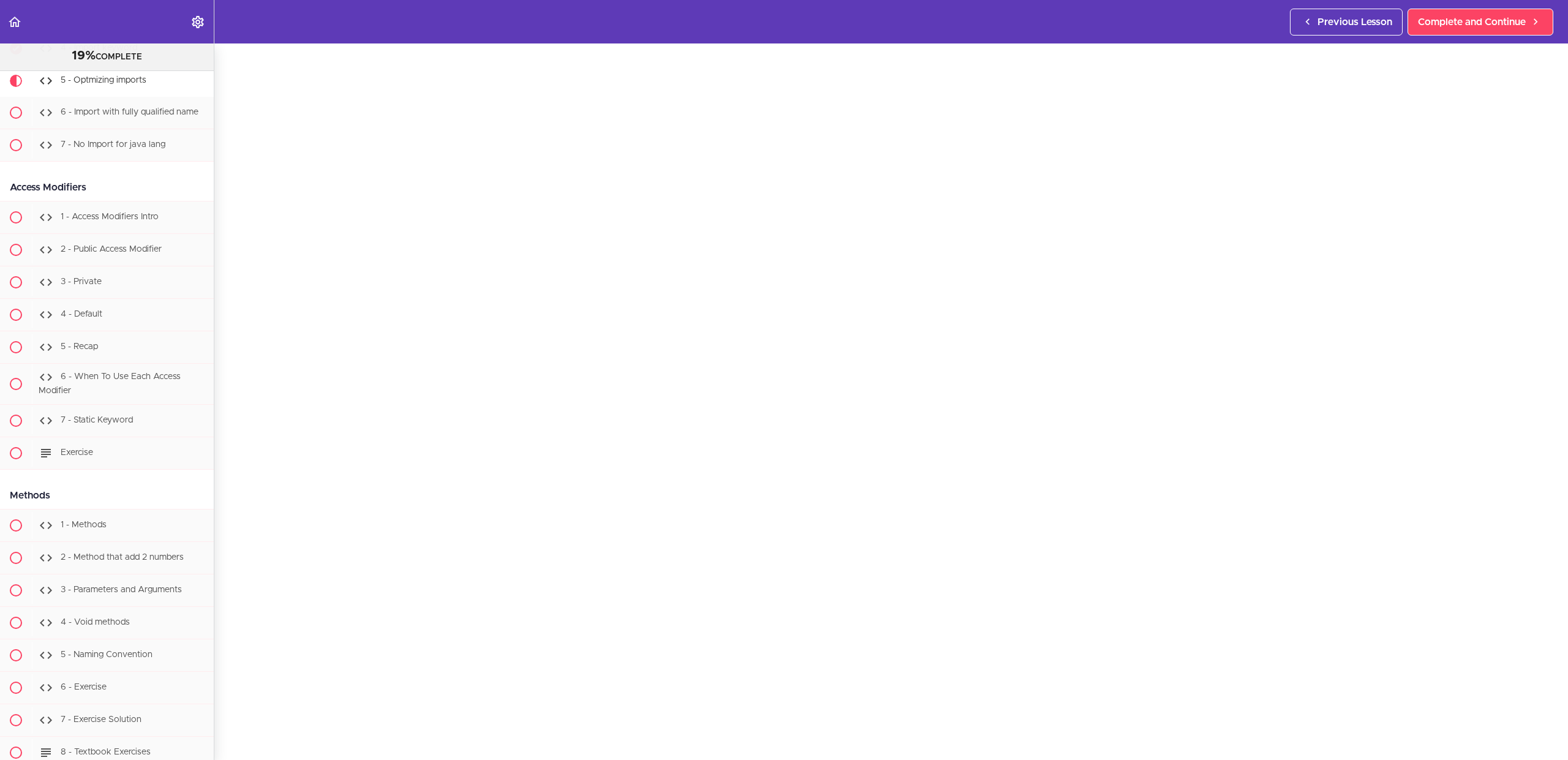
scroll to position [61, 0]
click at [1472, 24] on span "Complete and Continue" at bounding box center [1472, 22] width 108 height 14
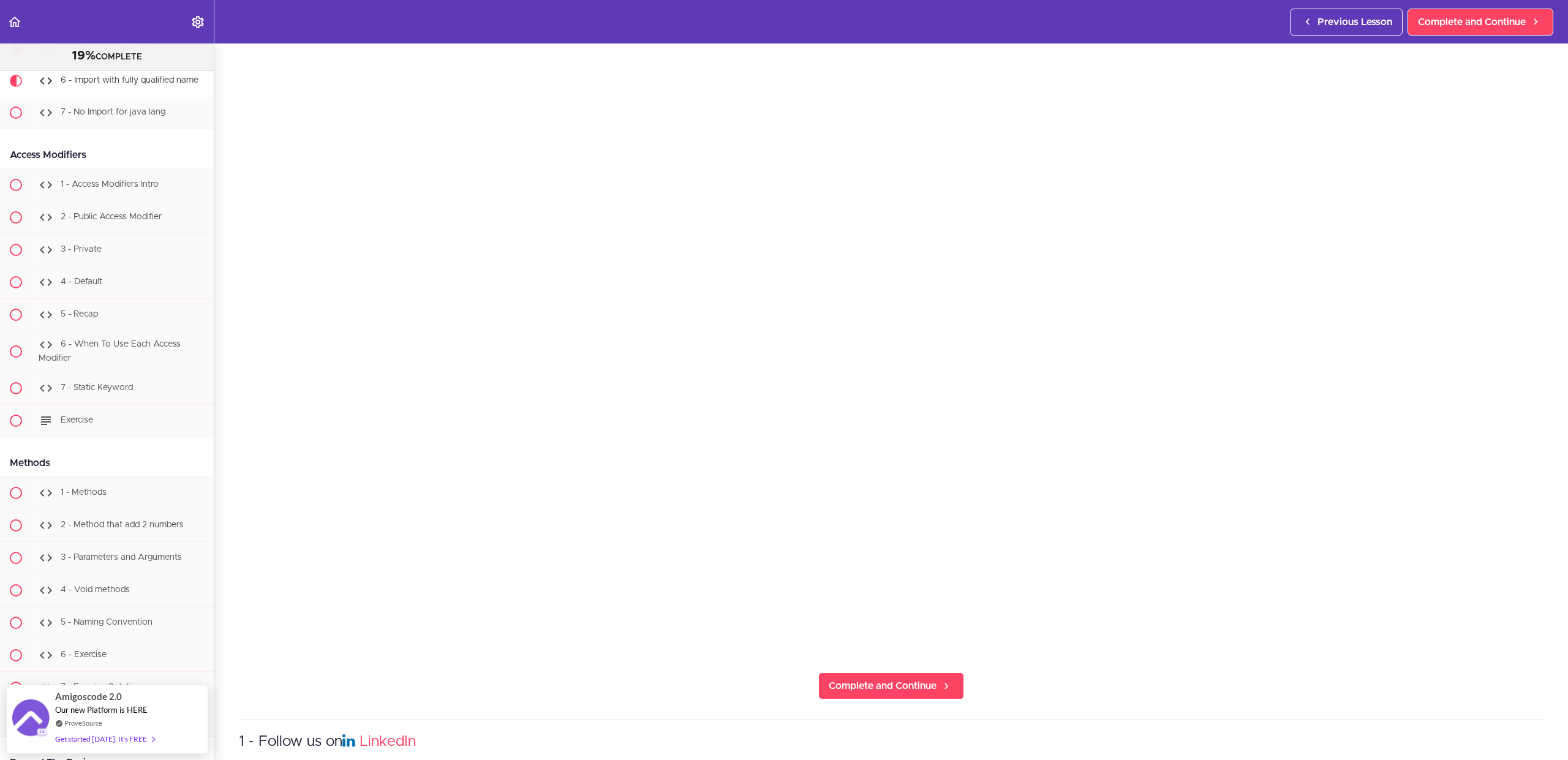
scroll to position [110, 0]
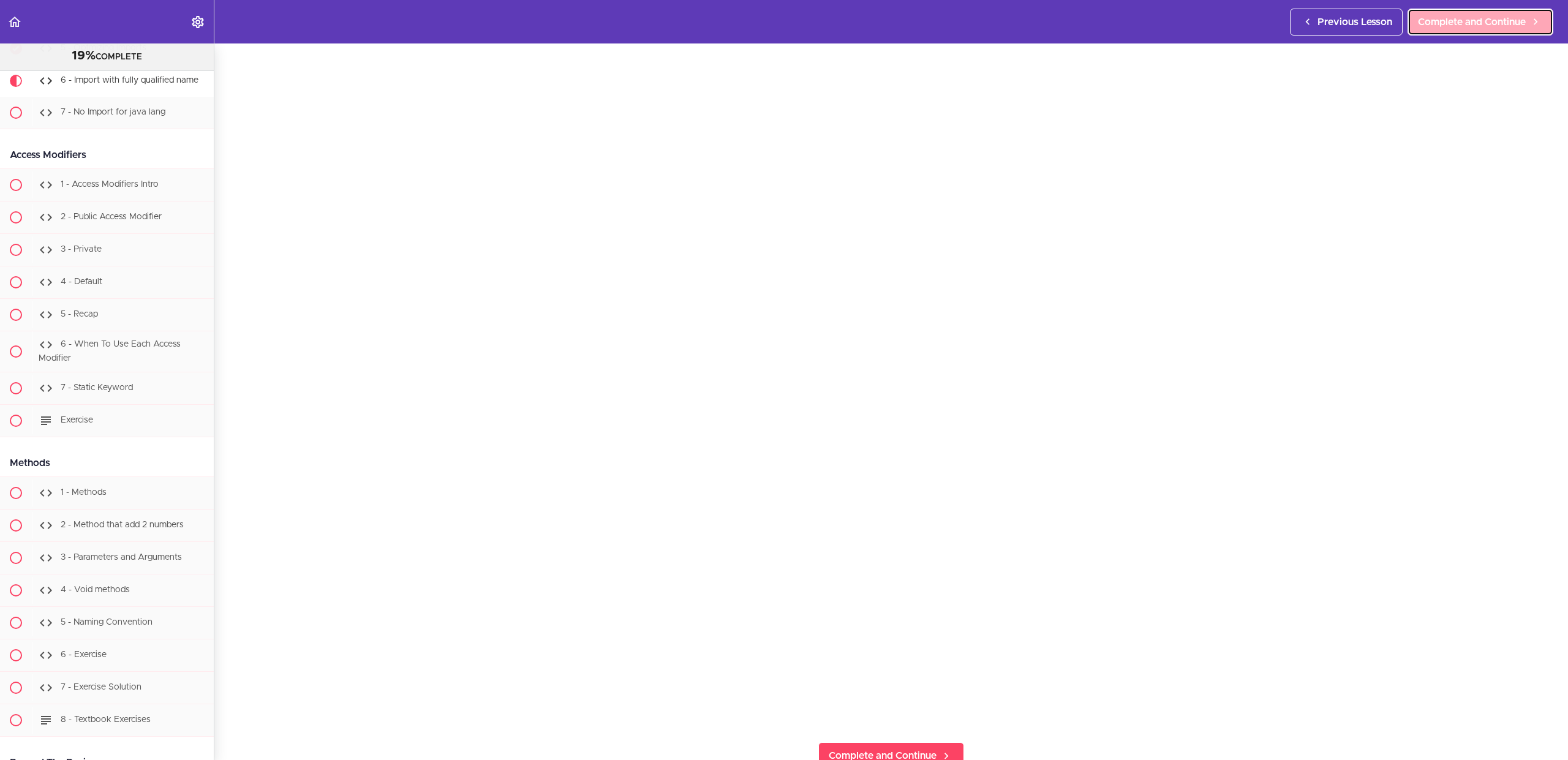
click at [1482, 13] on link "Complete and Continue" at bounding box center [1480, 22] width 146 height 27
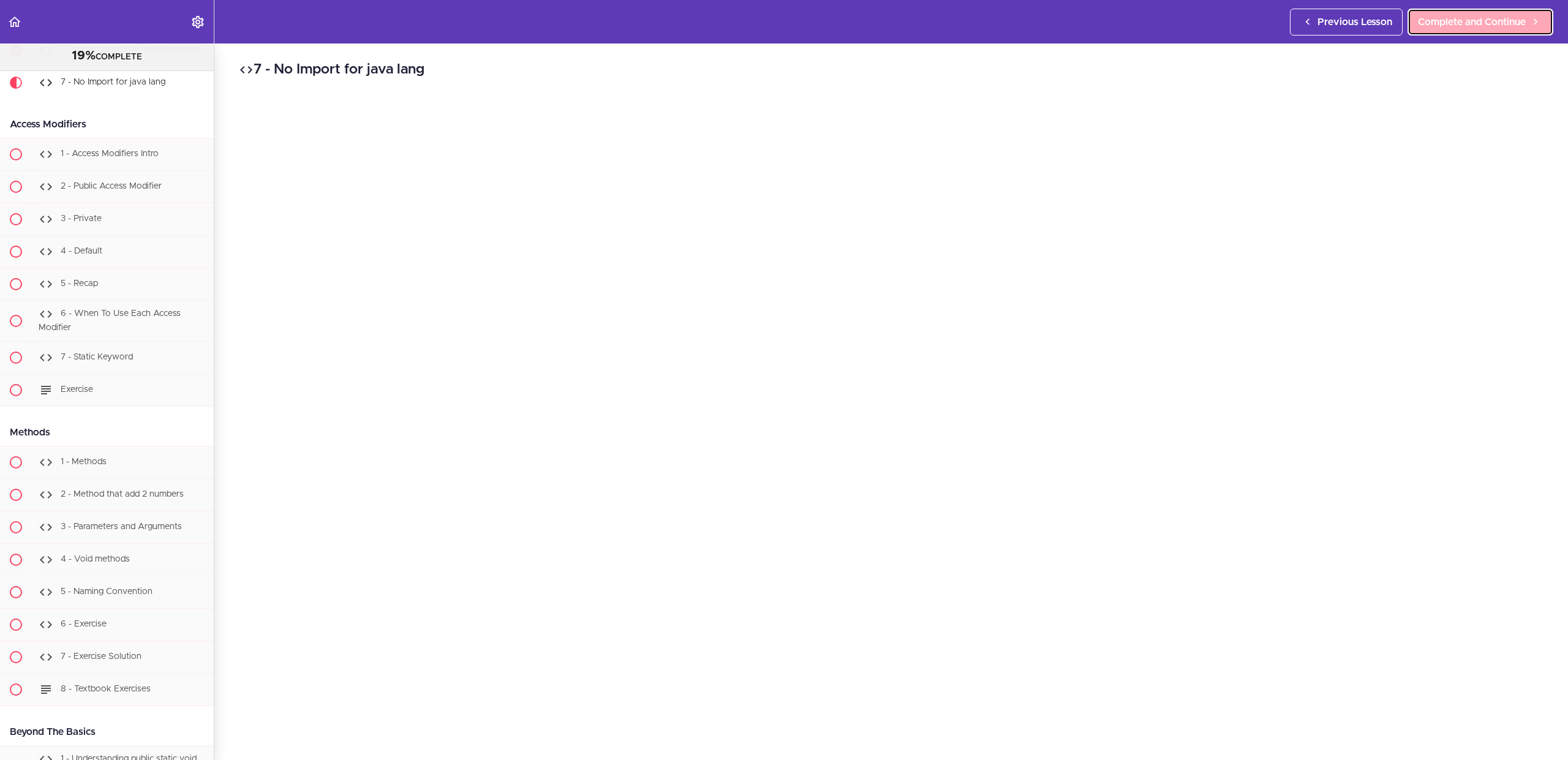
scroll to position [2859, 0]
click at [853, 69] on h2 "7 - No Import for java lang" at bounding box center [891, 70] width 1305 height 21
click at [1469, 20] on span "Complete and Continue" at bounding box center [1472, 22] width 108 height 14
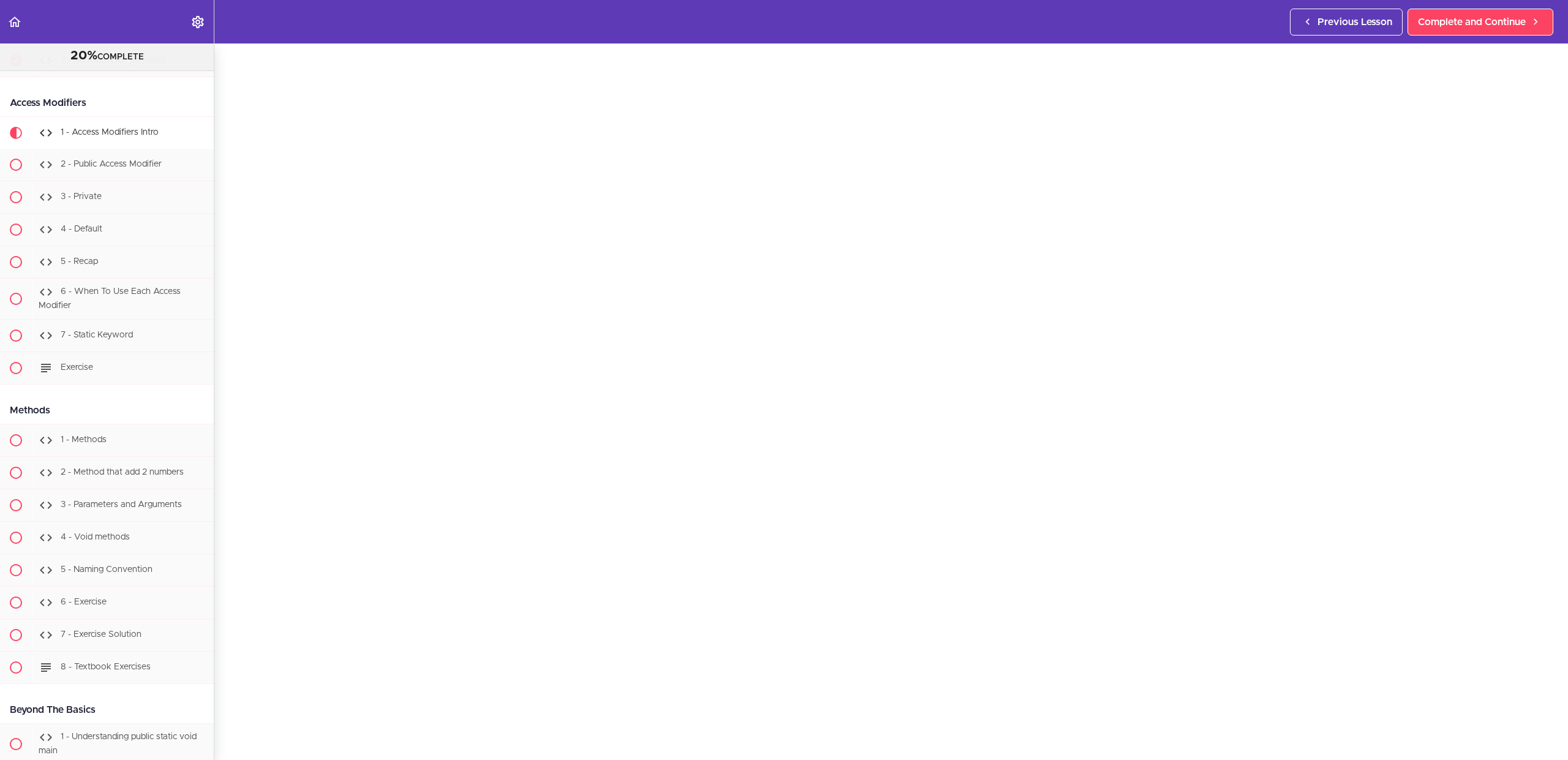
scroll to position [2895, 0]
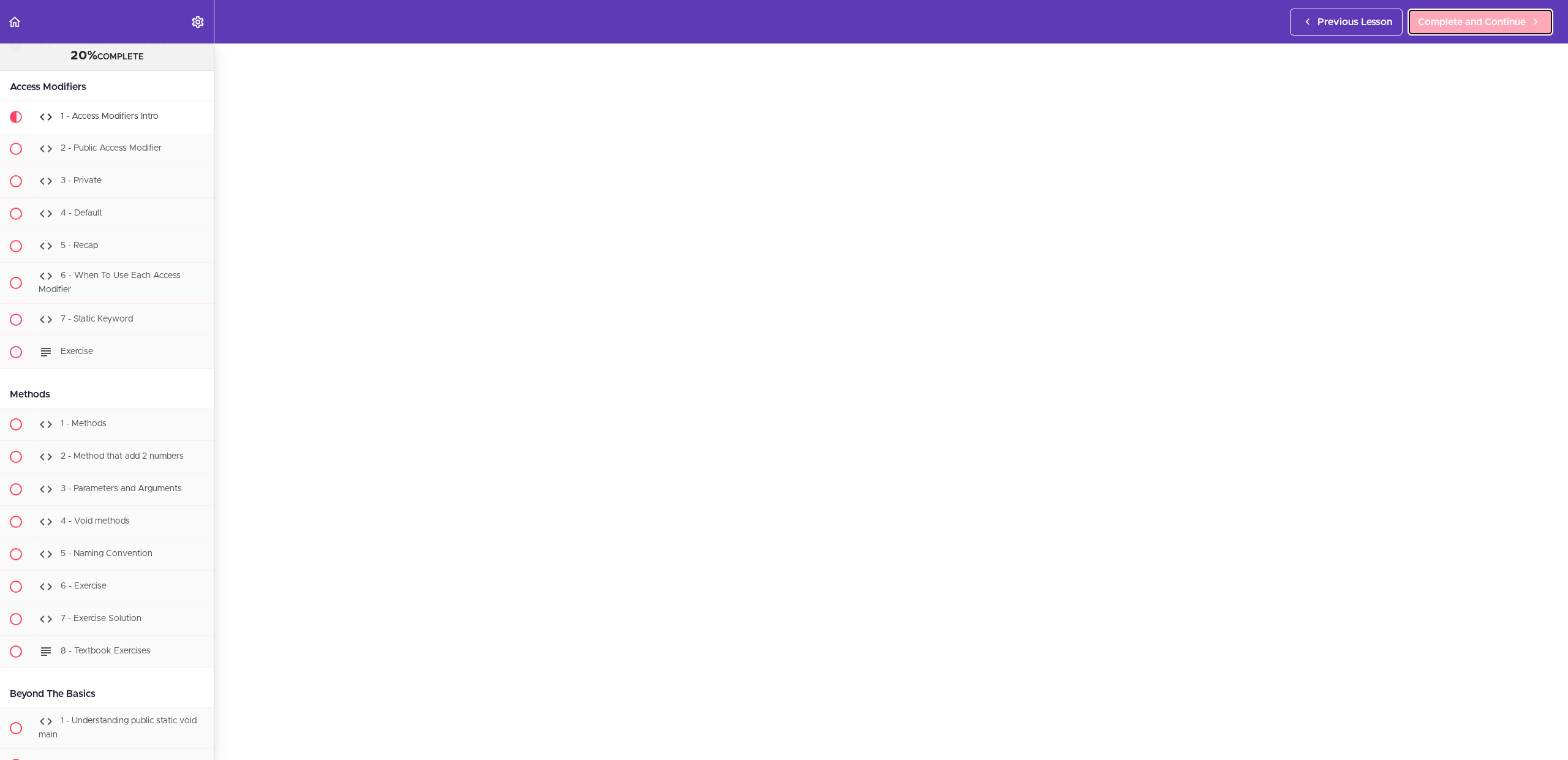
click at [1498, 25] on span "Complete and Continue" at bounding box center [1472, 22] width 108 height 14
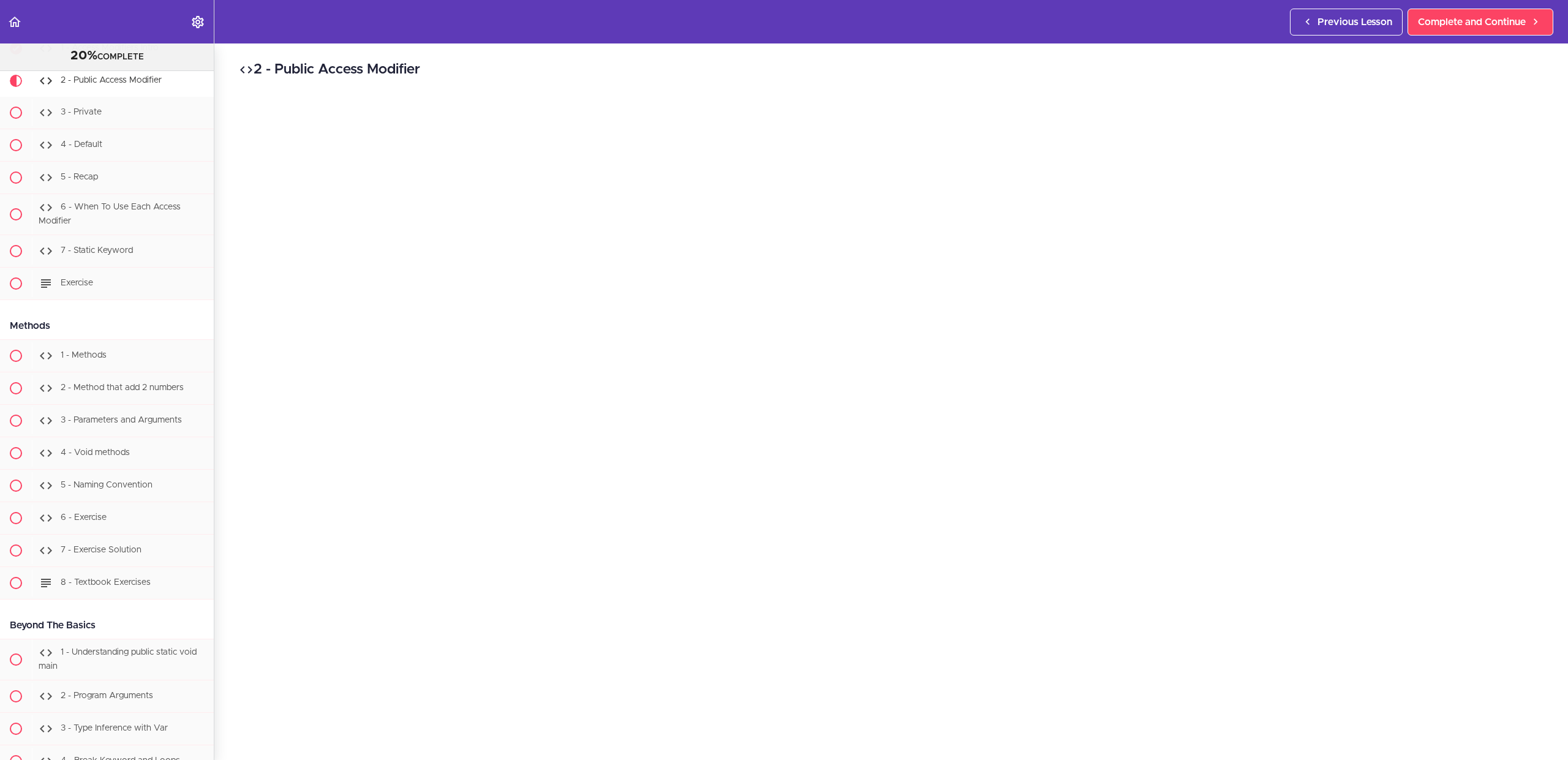
scroll to position [60, 0]
click at [1480, 31] on link "Complete and Continue" at bounding box center [1480, 22] width 146 height 27
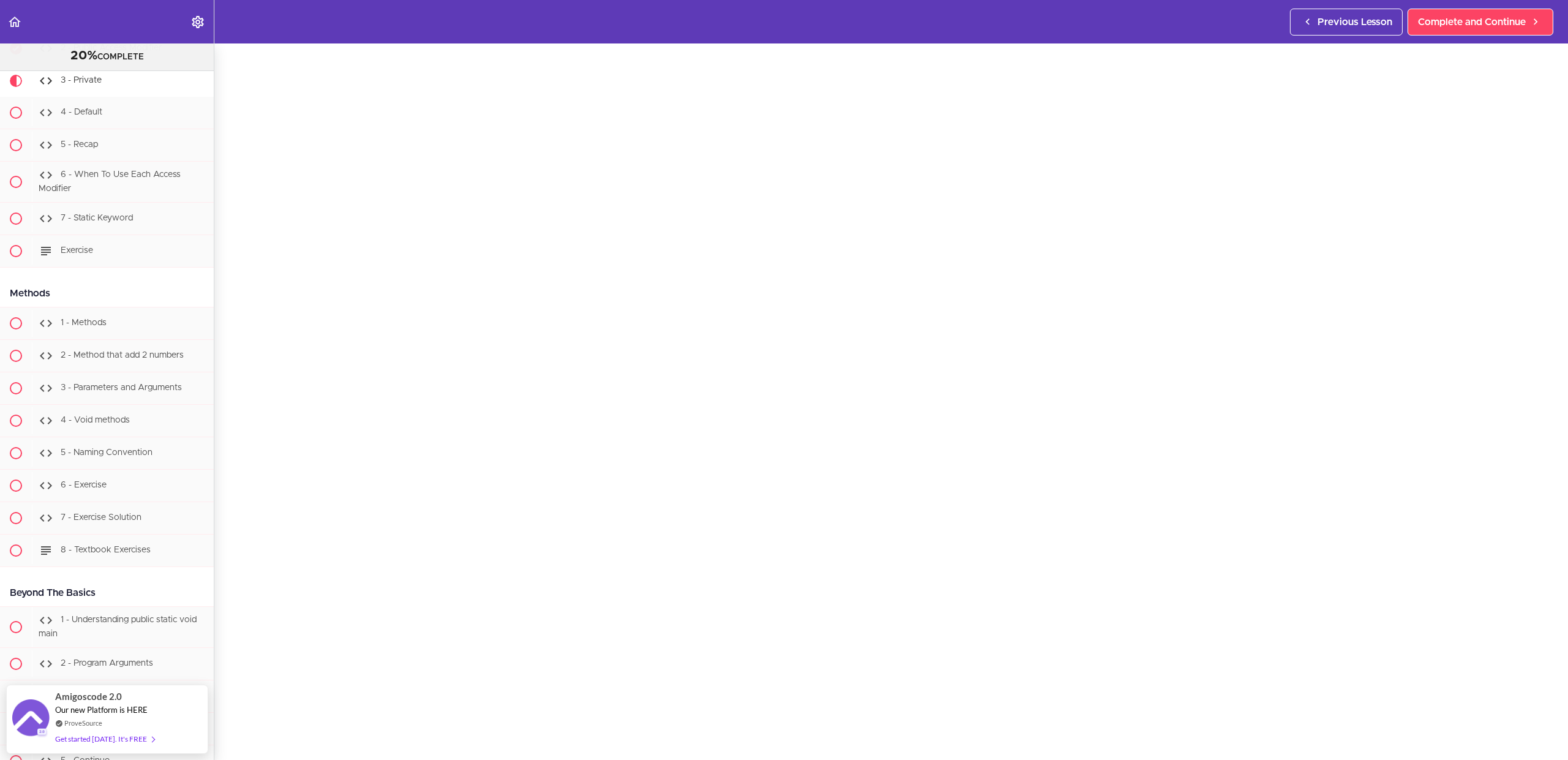
scroll to position [56, 0]
click at [1513, 27] on span "Complete and Continue" at bounding box center [1472, 22] width 108 height 14
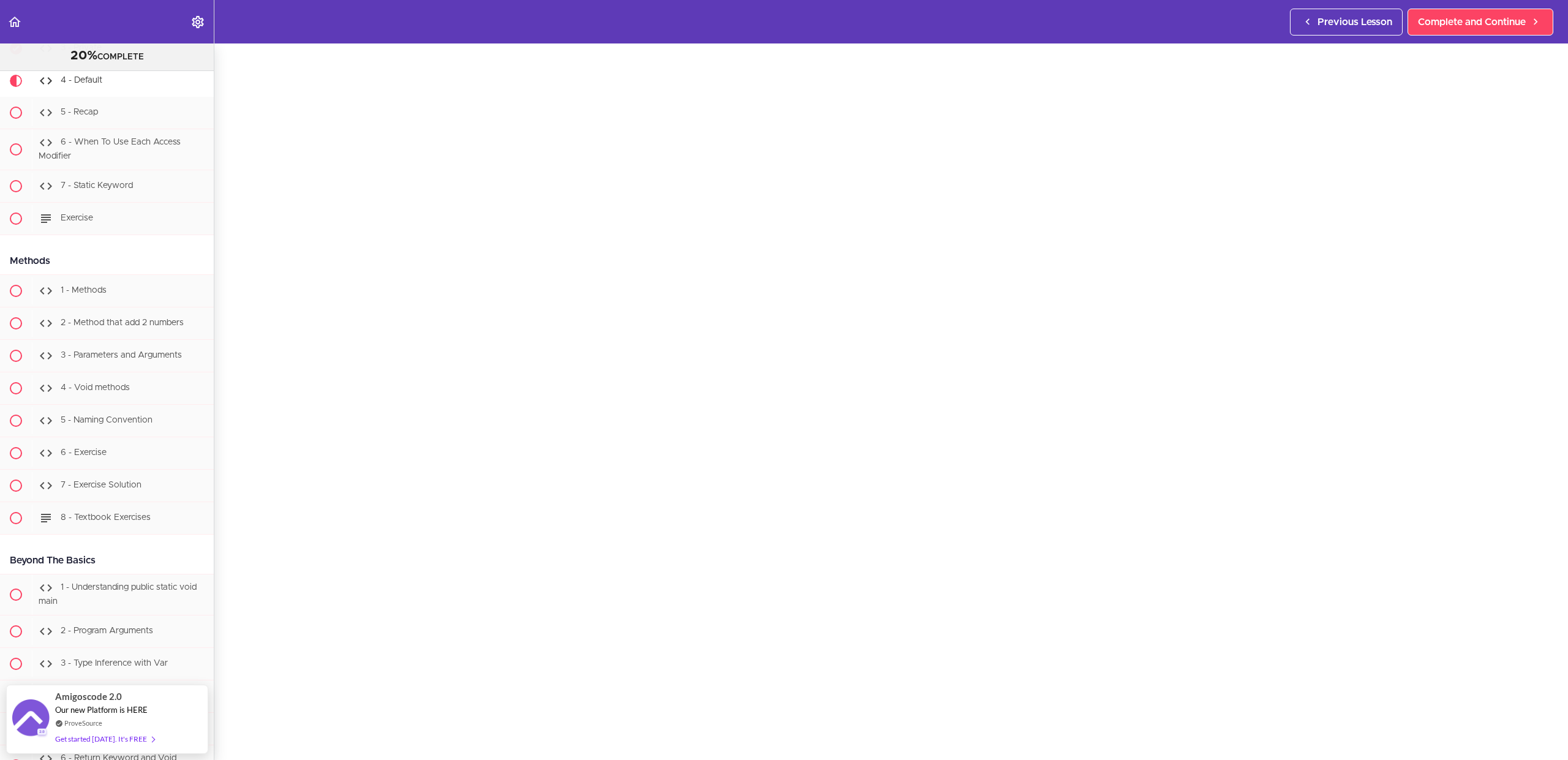
scroll to position [49, 0]
